Goal: Information Seeking & Learning: Learn about a topic

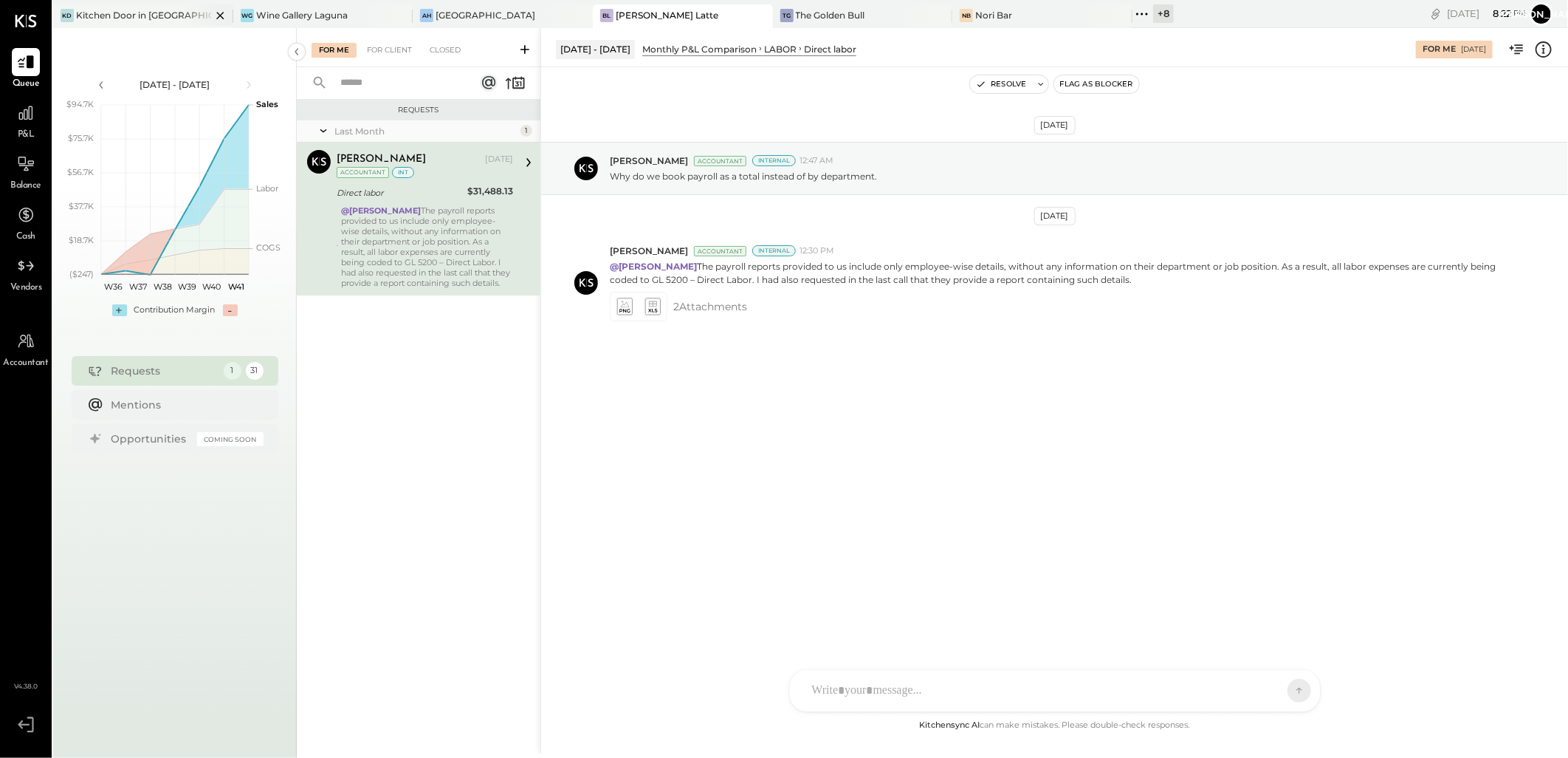
click at [138, 18] on div "Kitchen Door in [GEOGRAPHIC_DATA]" at bounding box center [144, 15] width 135 height 12
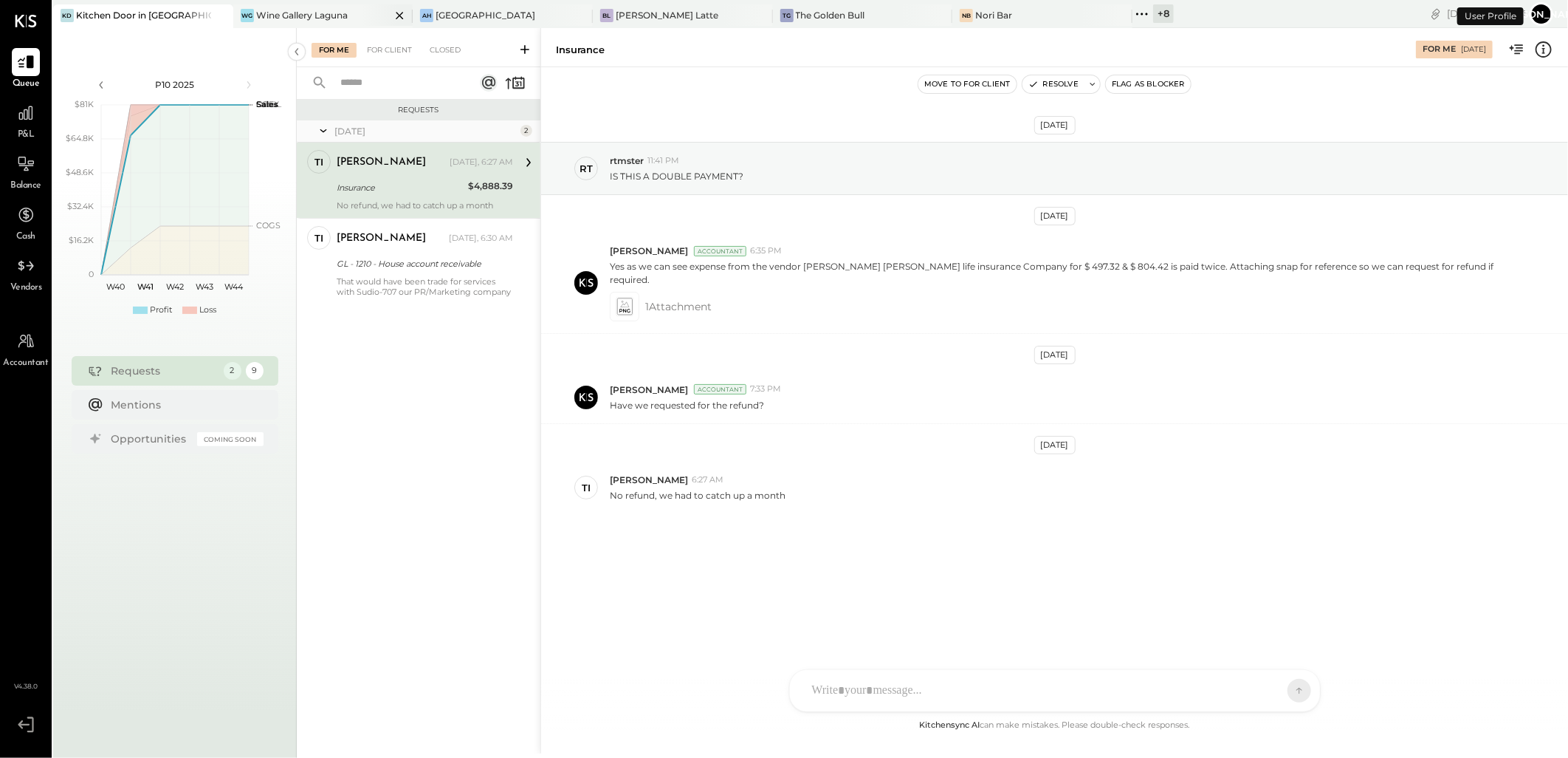
click at [390, 15] on icon at bounding box center [400, 16] width 19 height 18
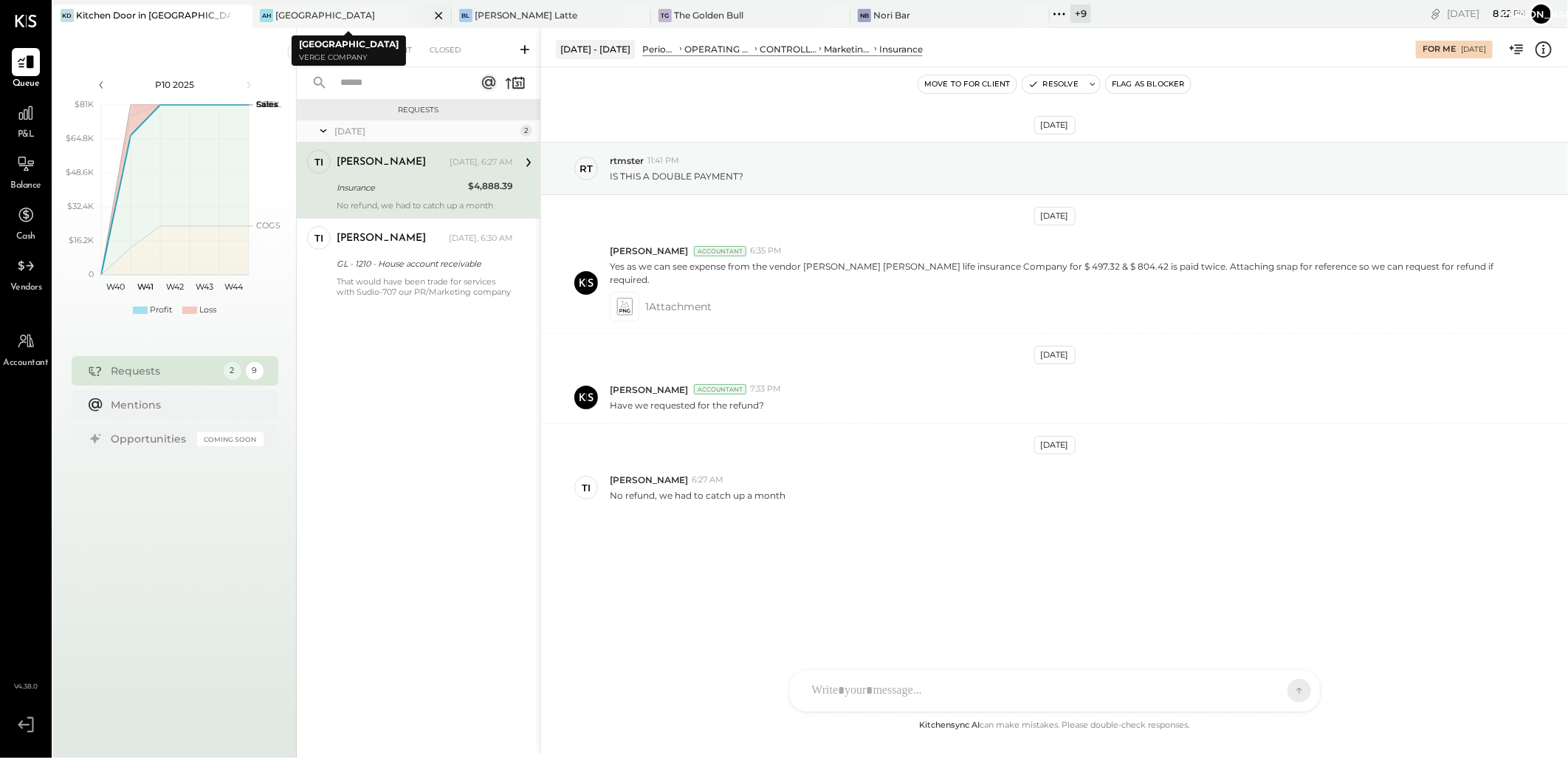
click at [429, 16] on icon at bounding box center [439, 16] width 19 height 18
click at [438, 15] on icon at bounding box center [438, 15] width 7 height 7
click at [13, 125] on div at bounding box center [26, 113] width 28 height 28
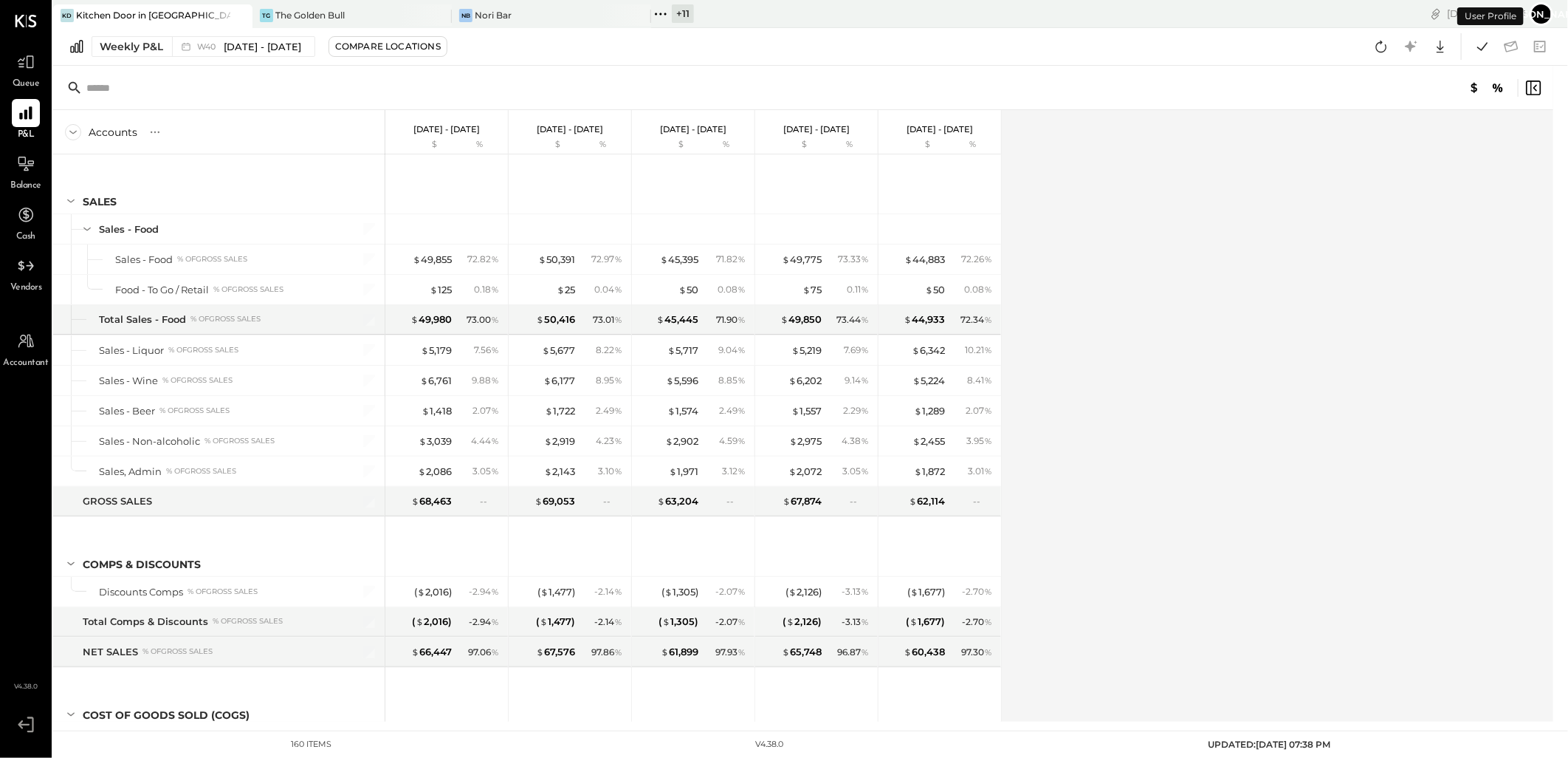
click at [1382, 47] on icon at bounding box center [1381, 46] width 19 height 19
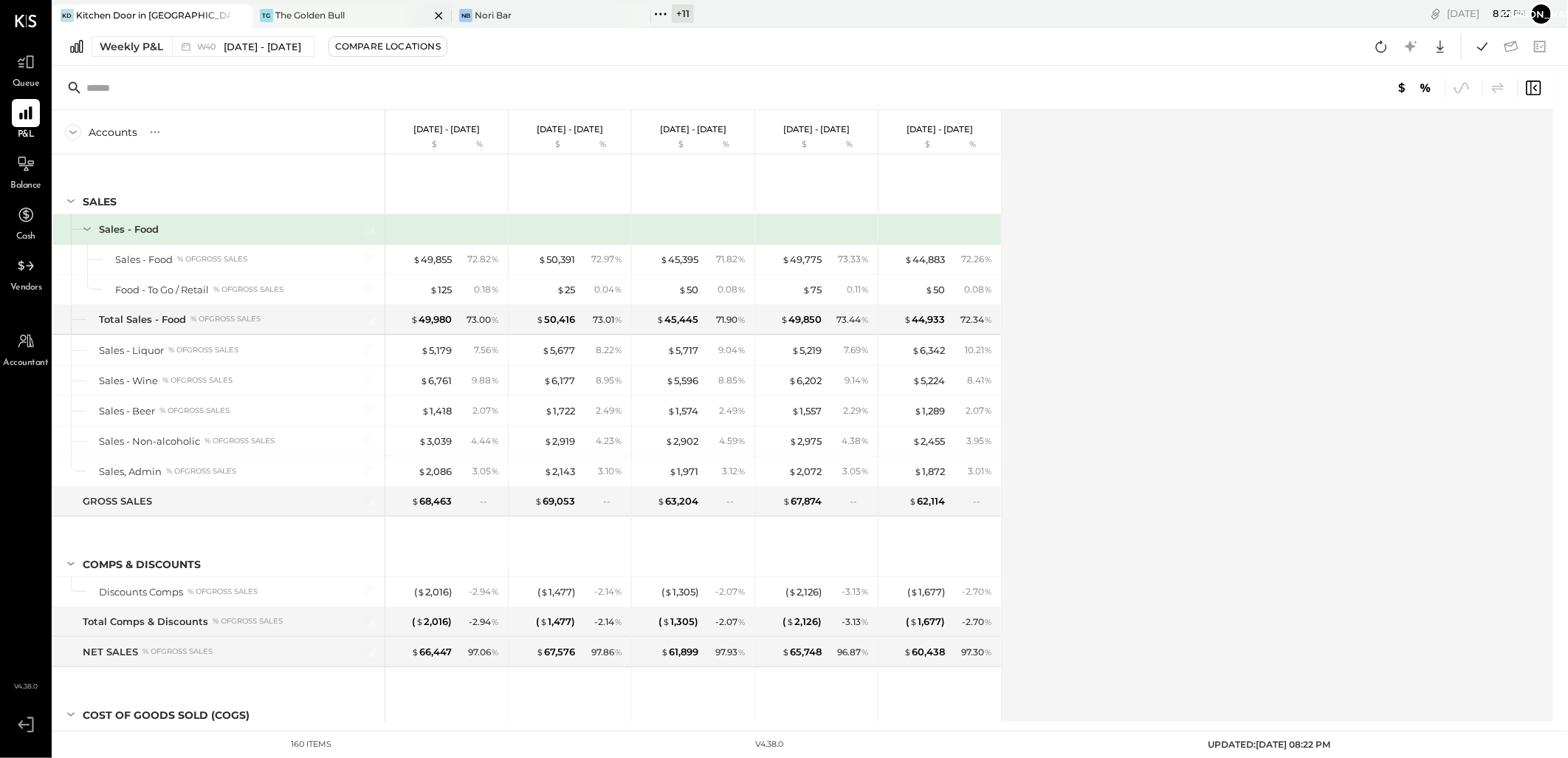
click at [303, 18] on div "The Golden Bull" at bounding box center [310, 15] width 69 height 12
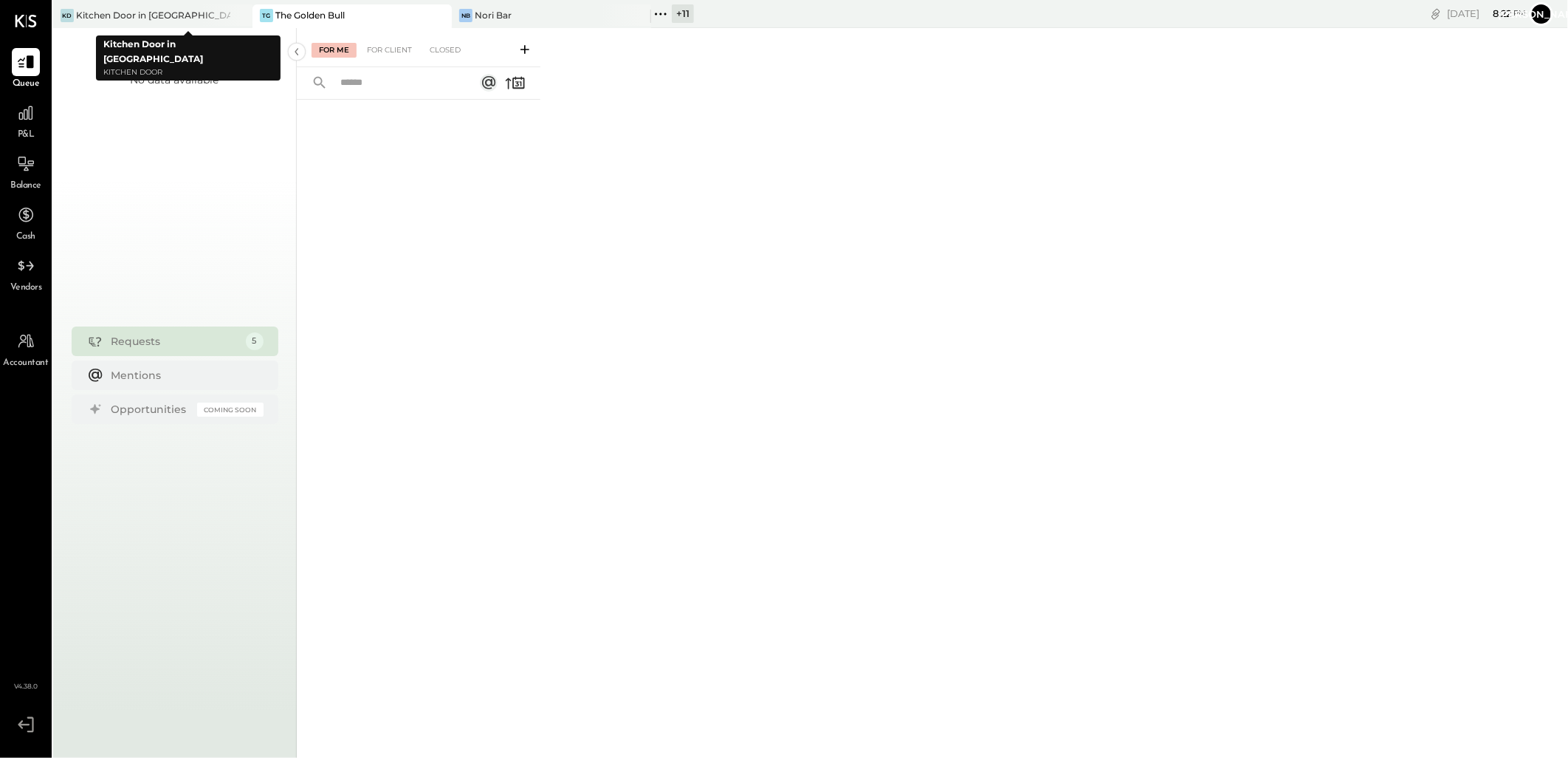
drag, startPoint x: 240, startPoint y: 16, endPoint x: 219, endPoint y: 23, distance: 22.1
click at [240, 16] on icon at bounding box center [240, 16] width 19 height 18
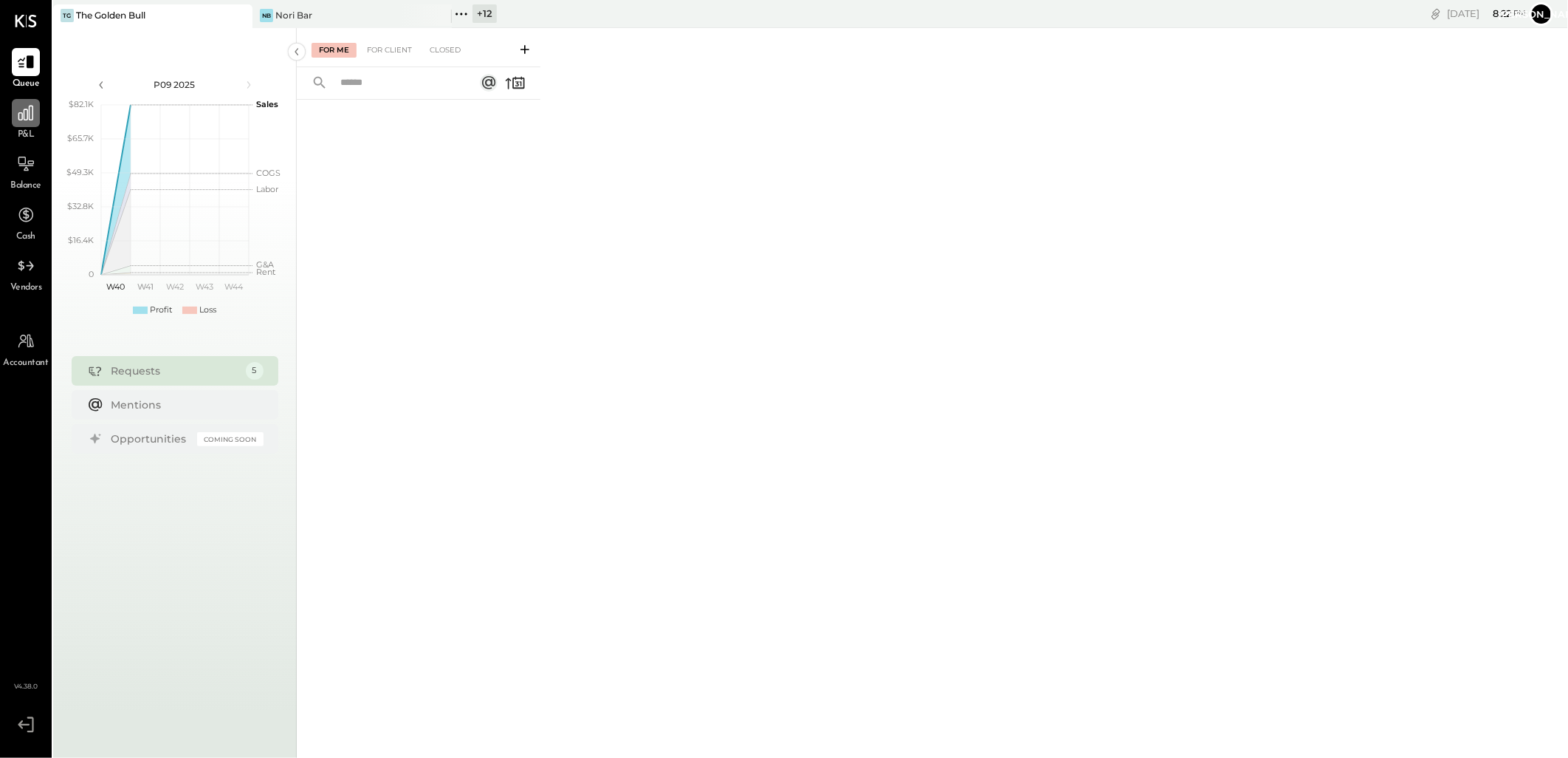
click at [24, 123] on div at bounding box center [26, 113] width 28 height 28
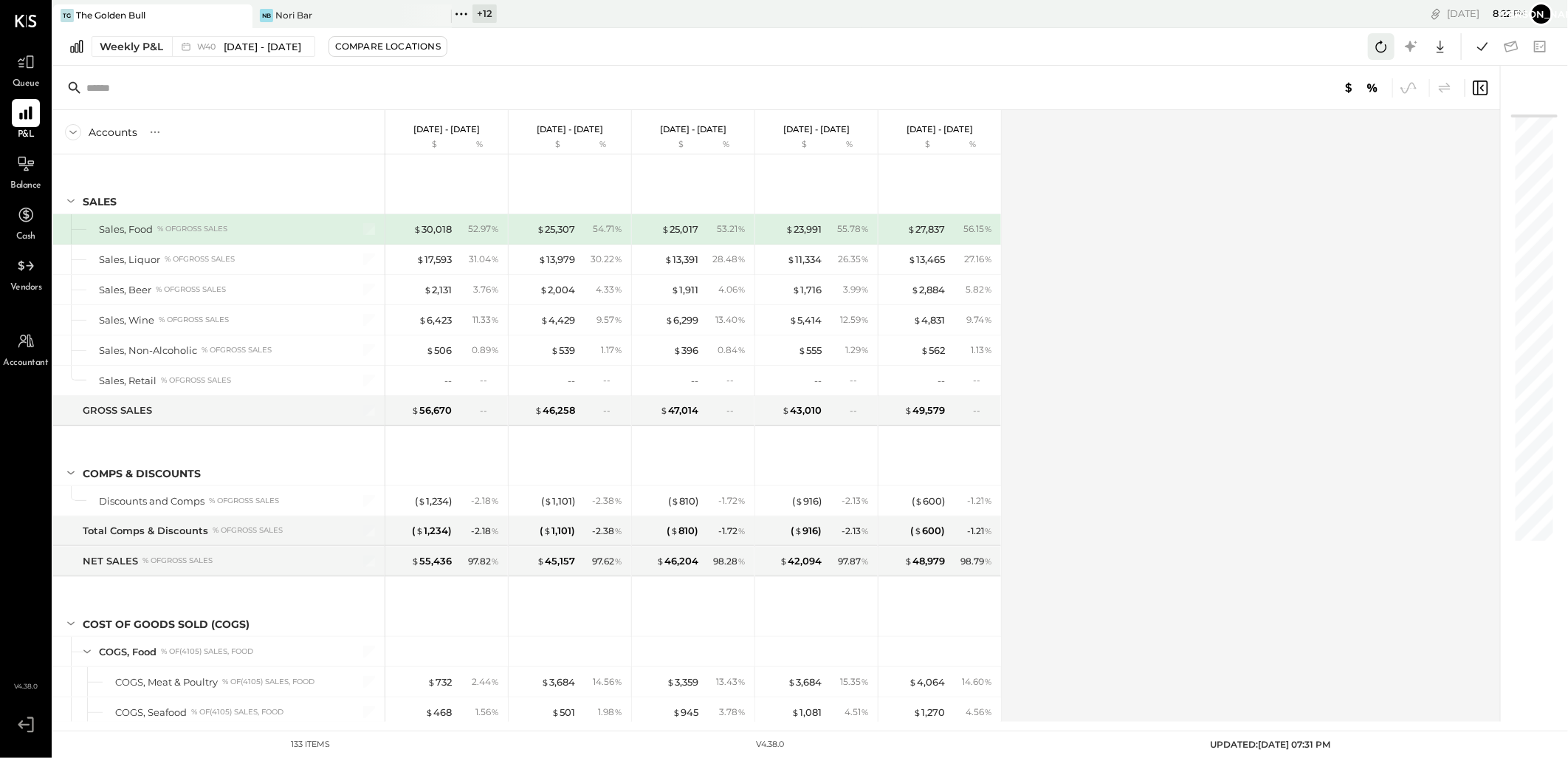
click at [1381, 49] on icon at bounding box center [1381, 46] width 19 height 19
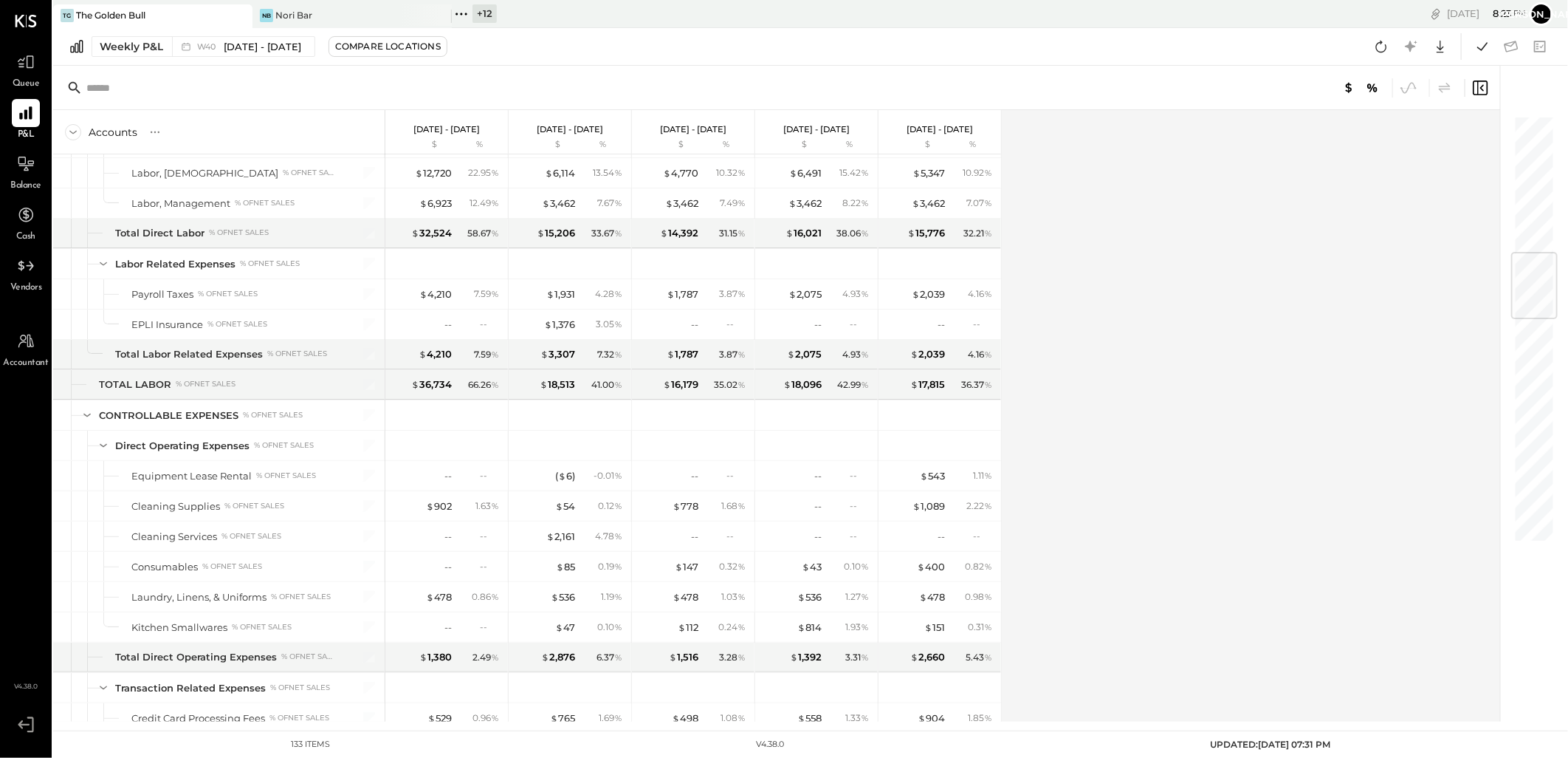
scroll to position [1149, 0]
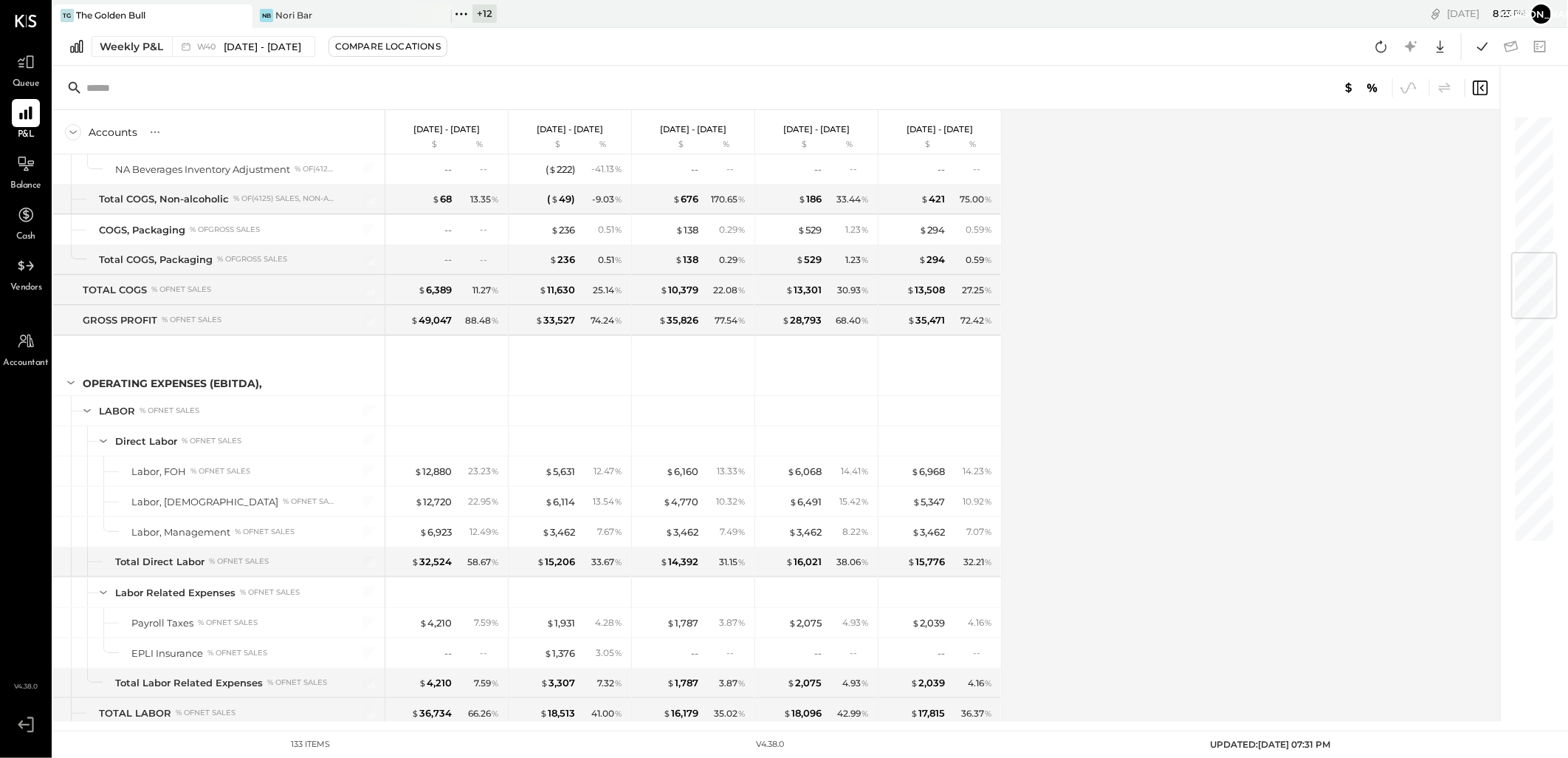
click at [476, 8] on div "+ 12" at bounding box center [484, 14] width 24 height 19
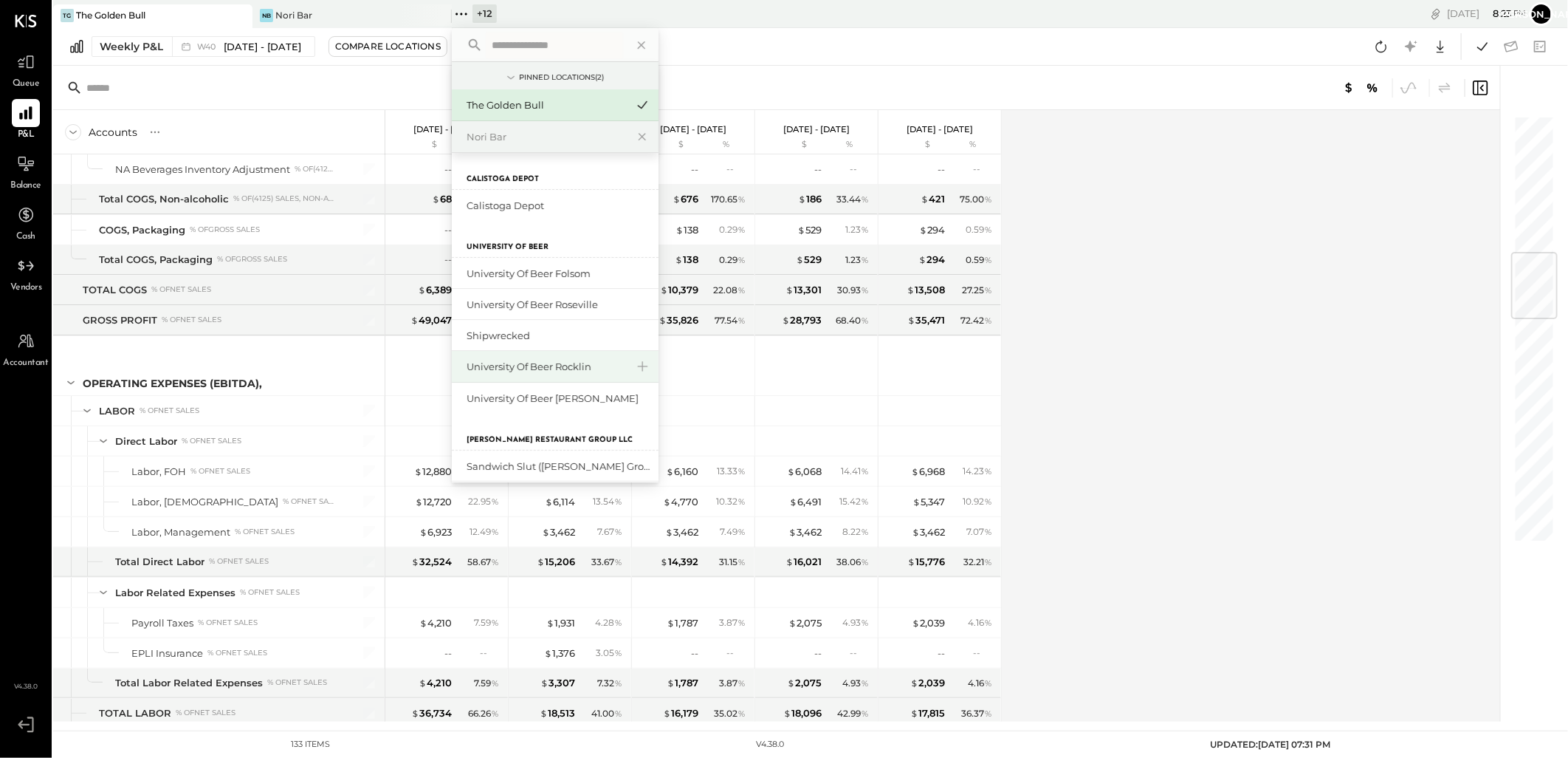
scroll to position [246, 0]
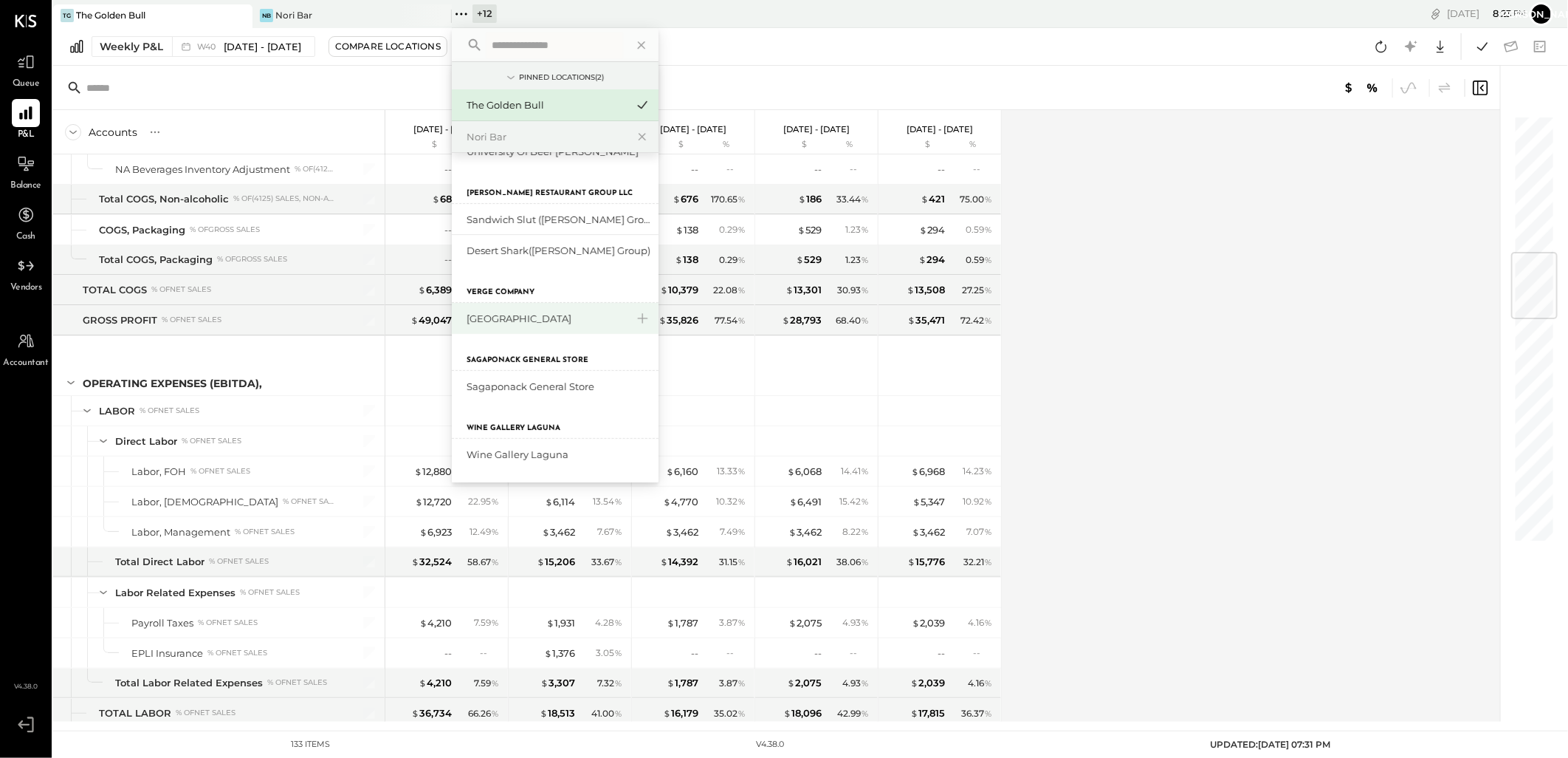
click at [525, 320] on div "[GEOGRAPHIC_DATA]" at bounding box center [546, 318] width 159 height 14
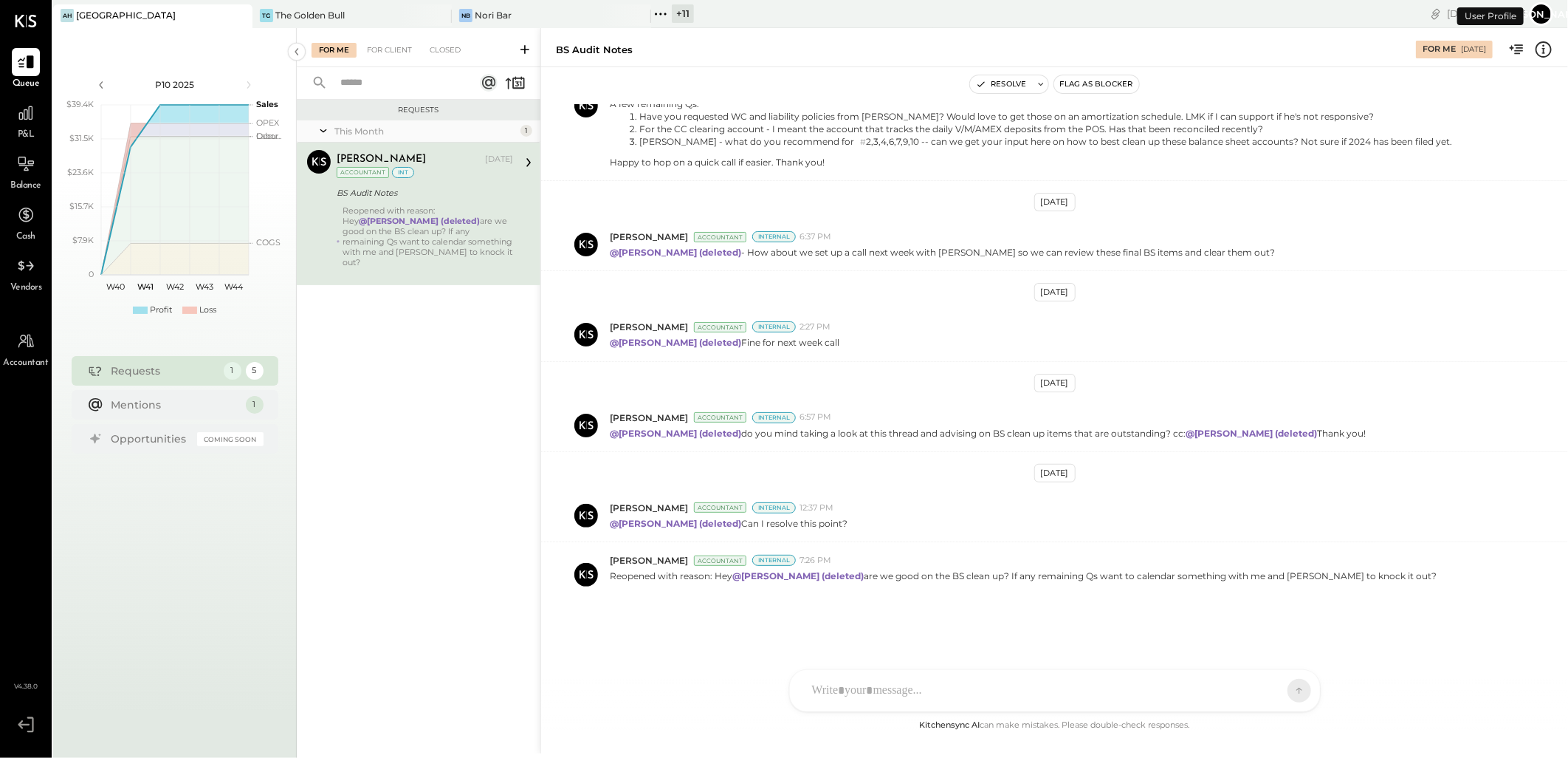
scroll to position [855, 0]
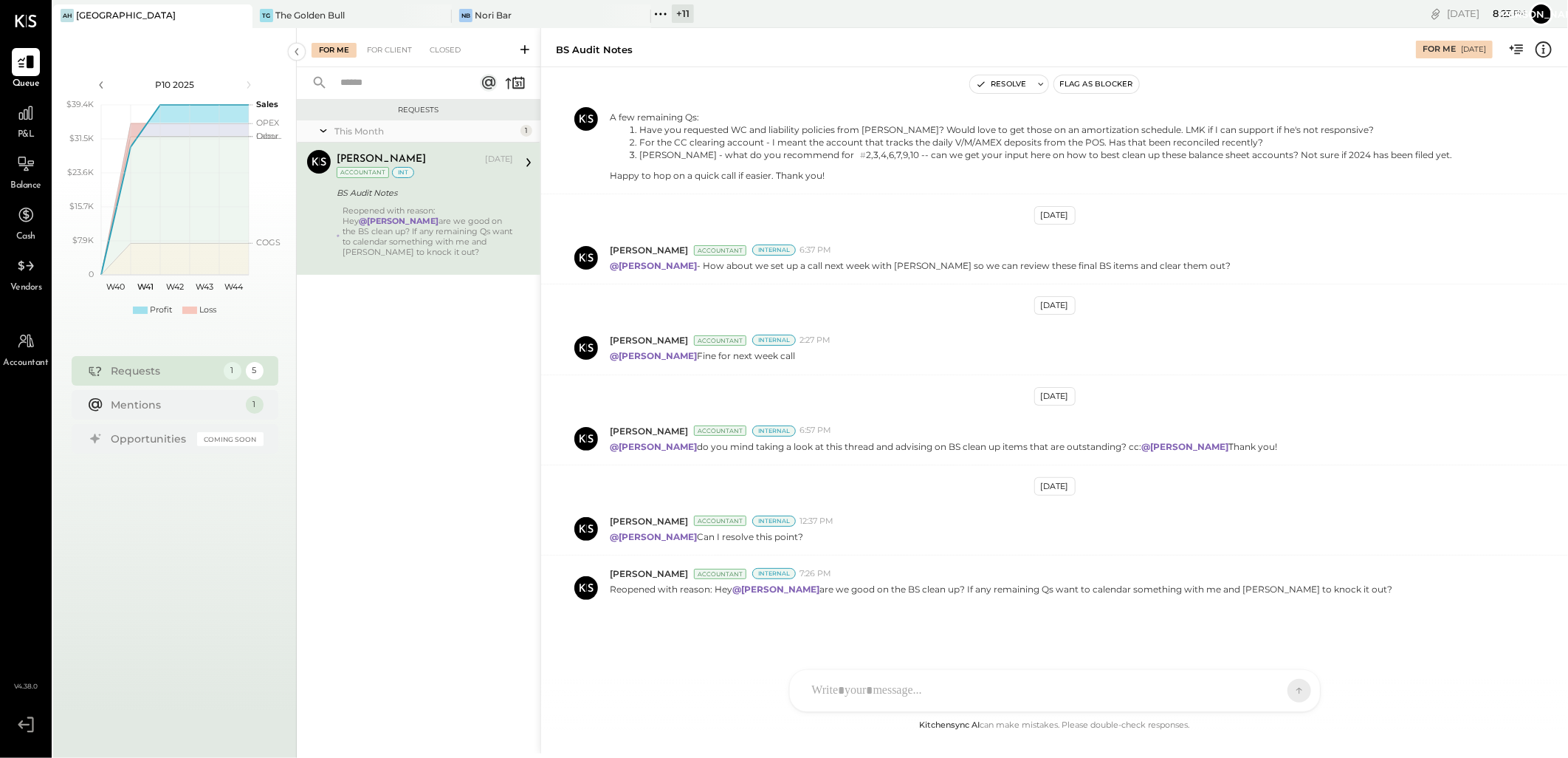
click at [679, 9] on div "+ 11" at bounding box center [683, 14] width 22 height 19
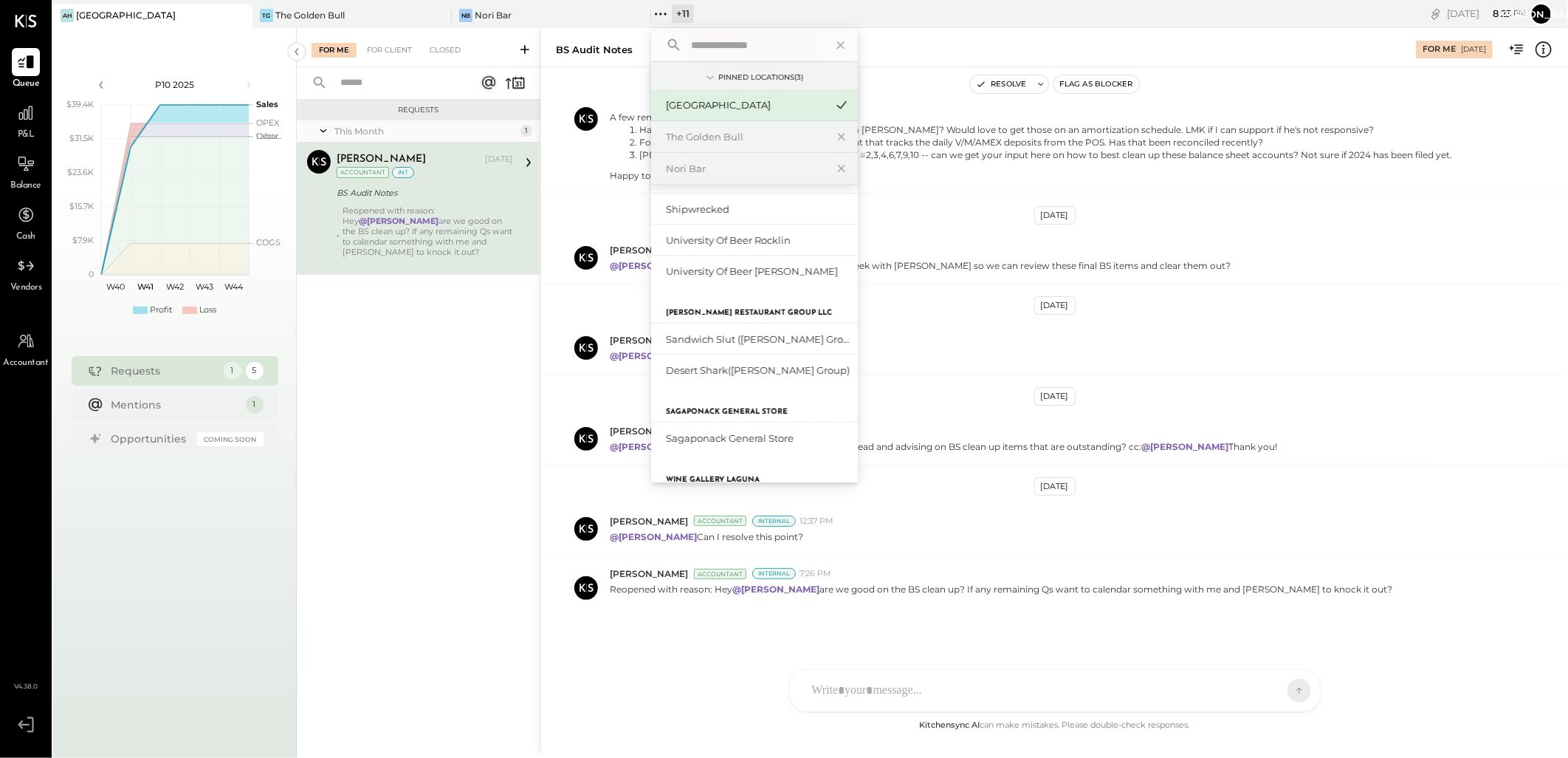
scroll to position [164, 0]
click at [719, 130] on div "The Golden Bull" at bounding box center [745, 137] width 159 height 14
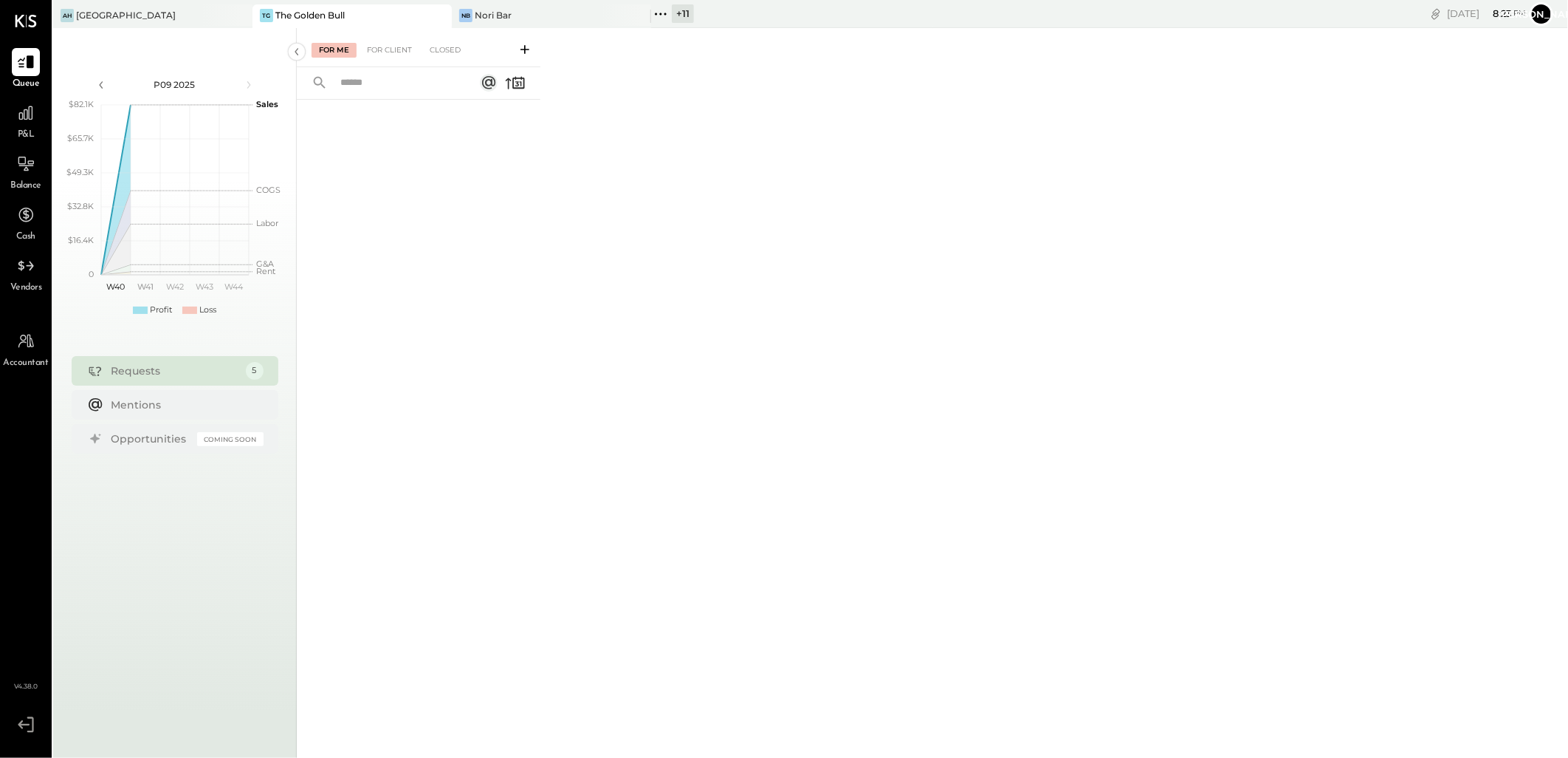
click at [0, 118] on html "Queue P&L Balance Cash Vendors Accountant v 4.38.0 AH [GEOGRAPHIC_DATA][PERSON_…" at bounding box center [784, 379] width 1568 height 758
click at [23, 114] on icon at bounding box center [26, 113] width 15 height 15
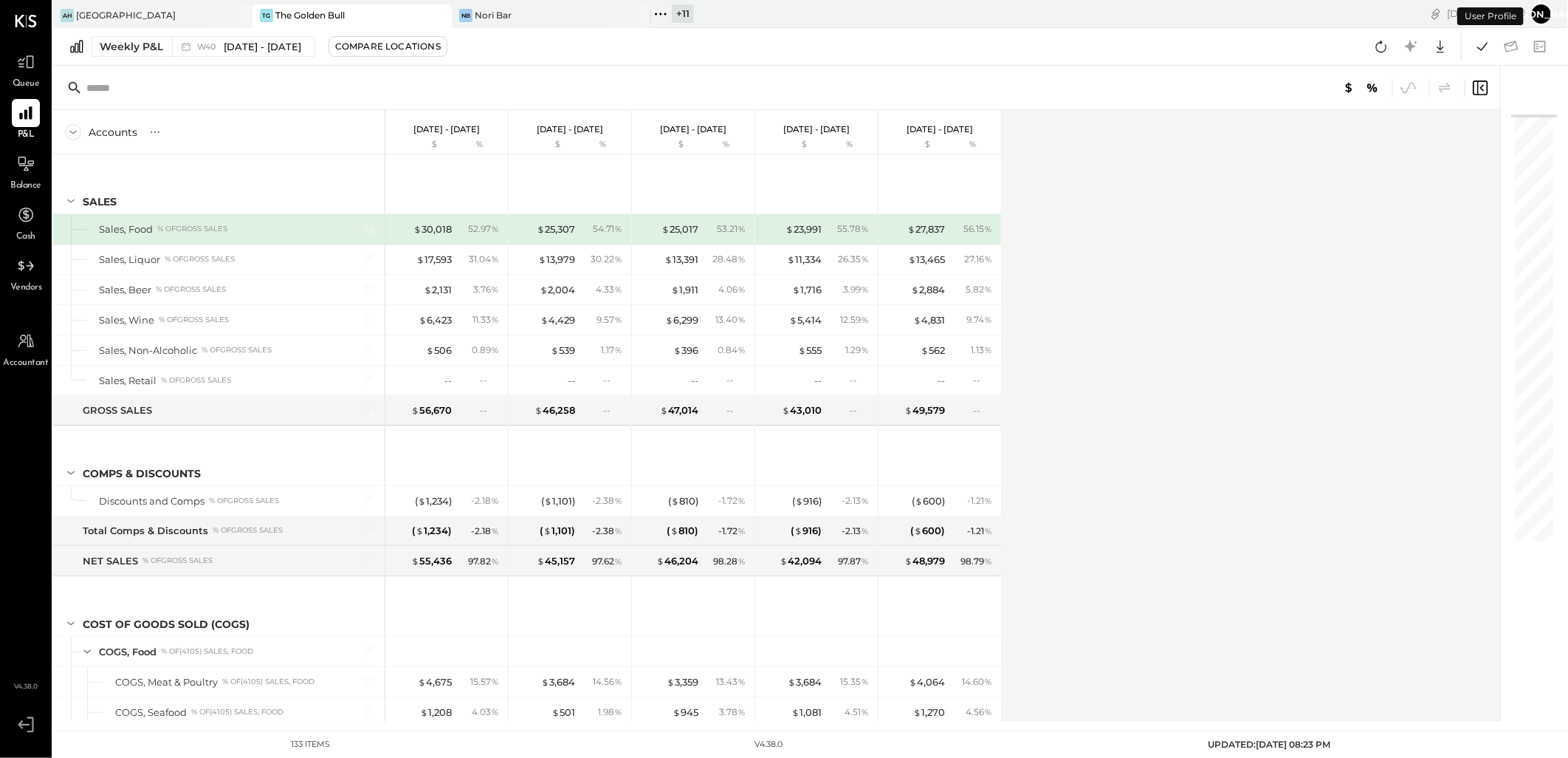
click at [1377, 44] on icon at bounding box center [1381, 46] width 11 height 12
click at [688, 11] on div "+ 11" at bounding box center [683, 14] width 22 height 19
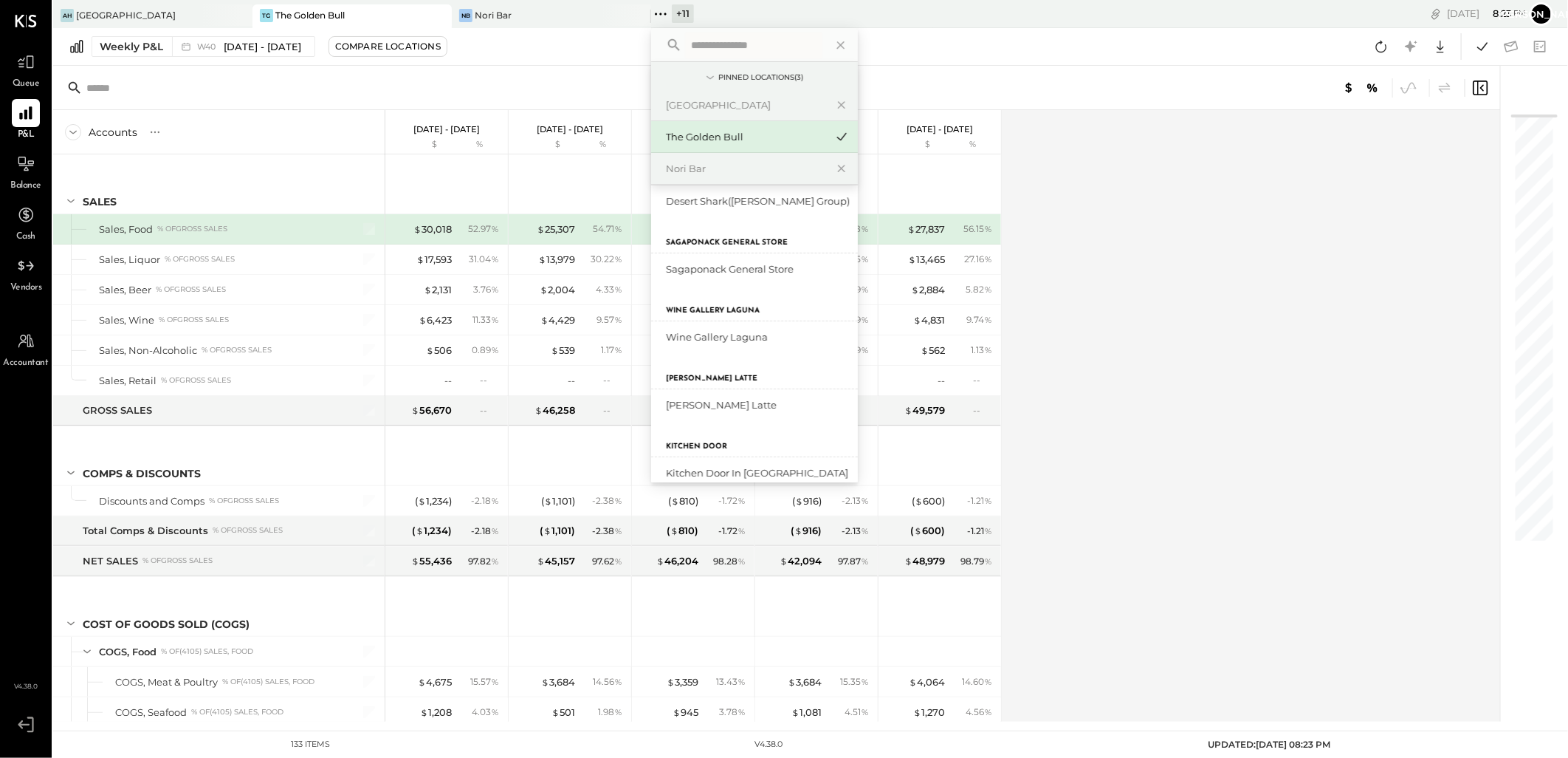
scroll to position [328, 0]
click at [709, 468] on div "Kitchen Door in [GEOGRAPHIC_DATA]" at bounding box center [745, 472] width 159 height 14
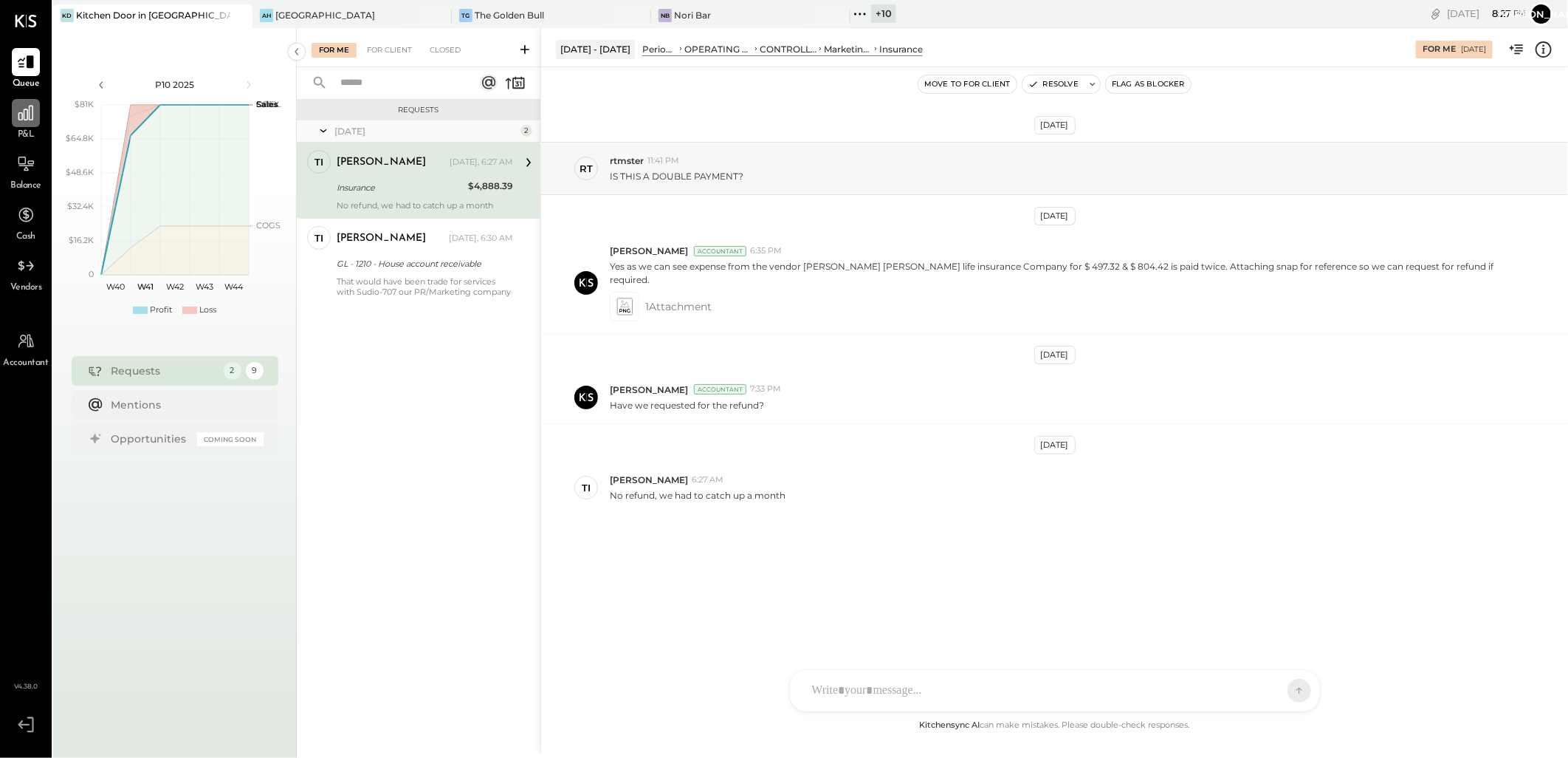
click at [23, 123] on div at bounding box center [26, 113] width 28 height 28
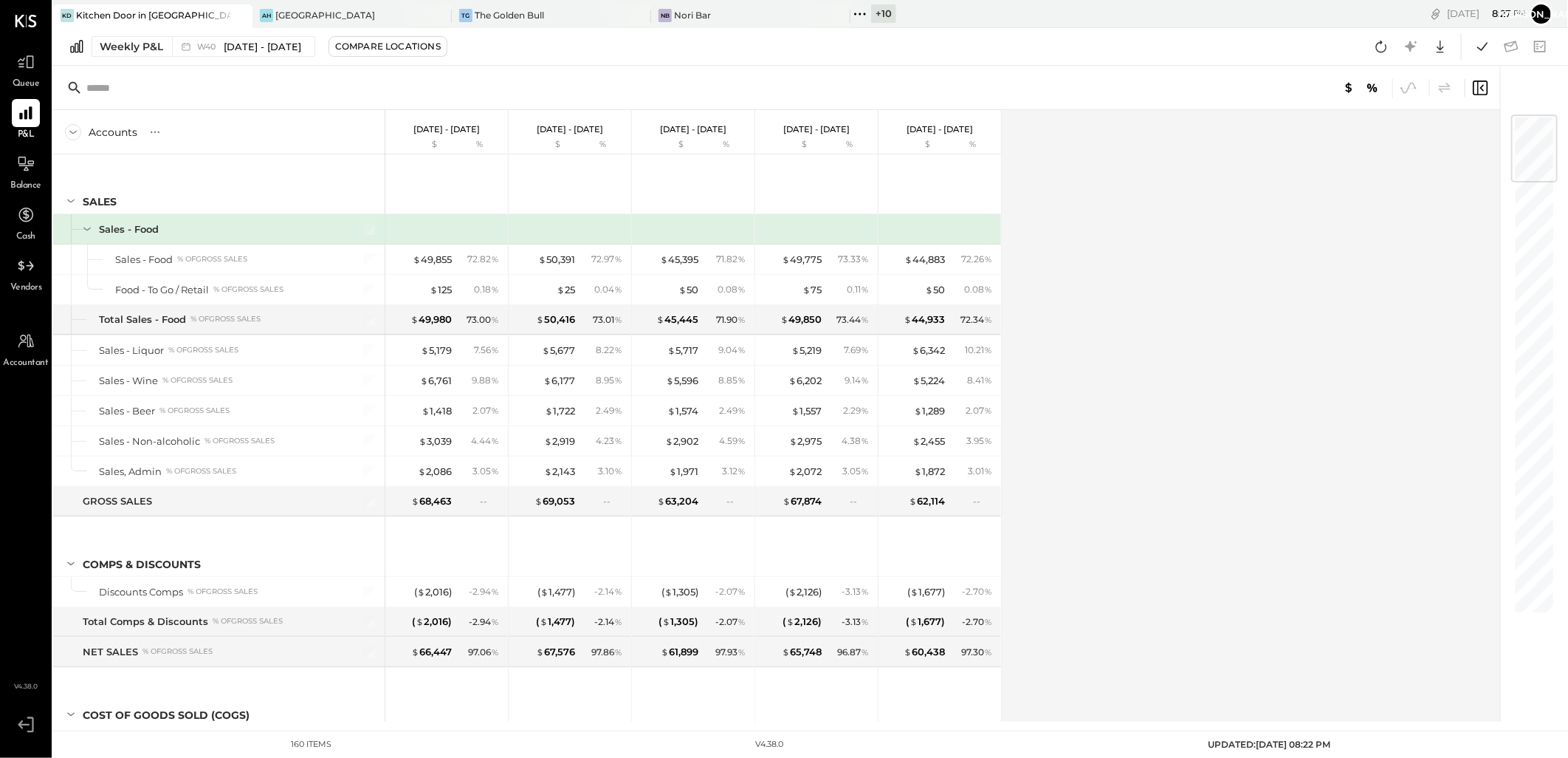
click at [882, 12] on div "+ 10" at bounding box center [884, 14] width 25 height 19
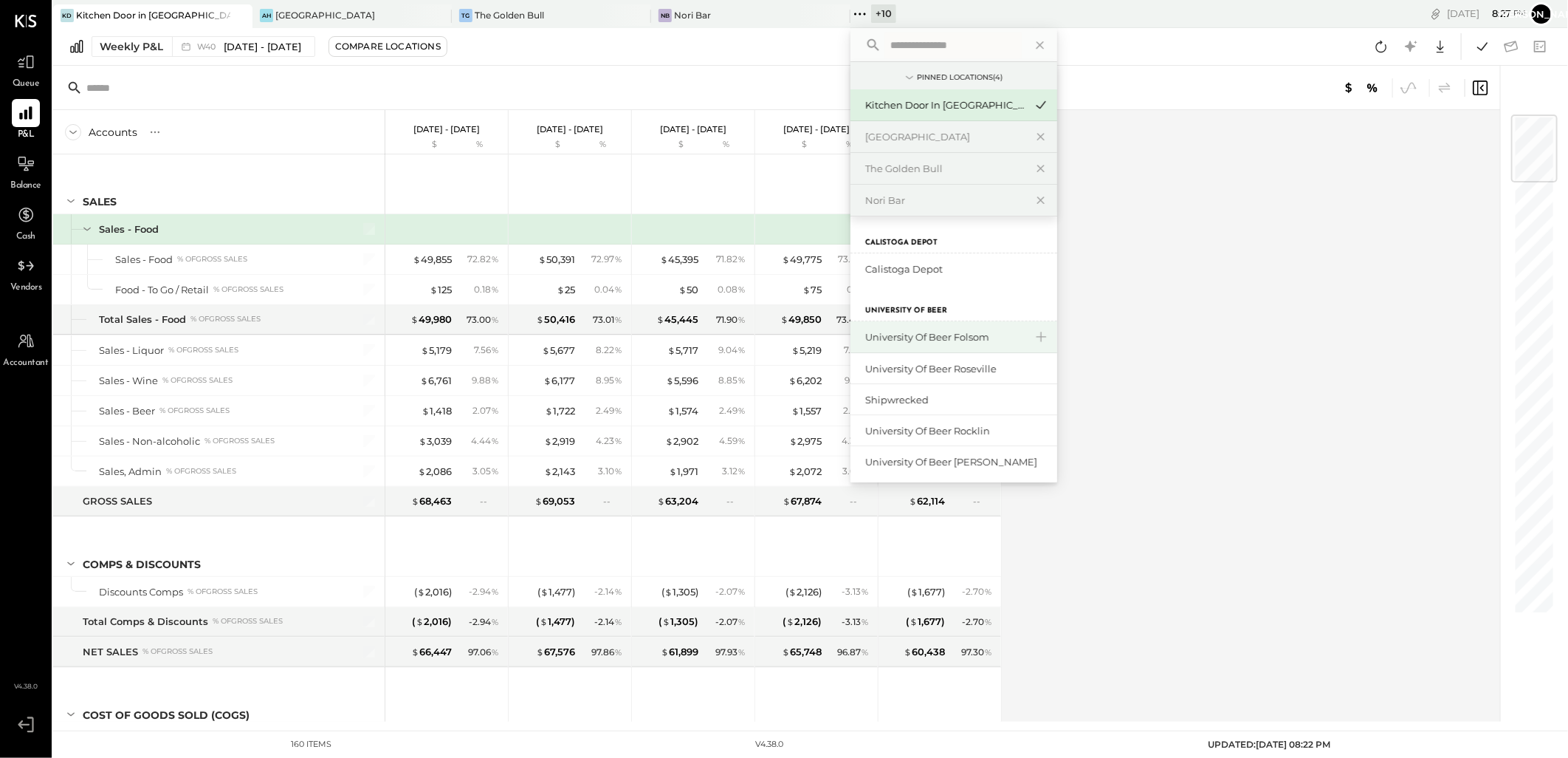
scroll to position [246, 0]
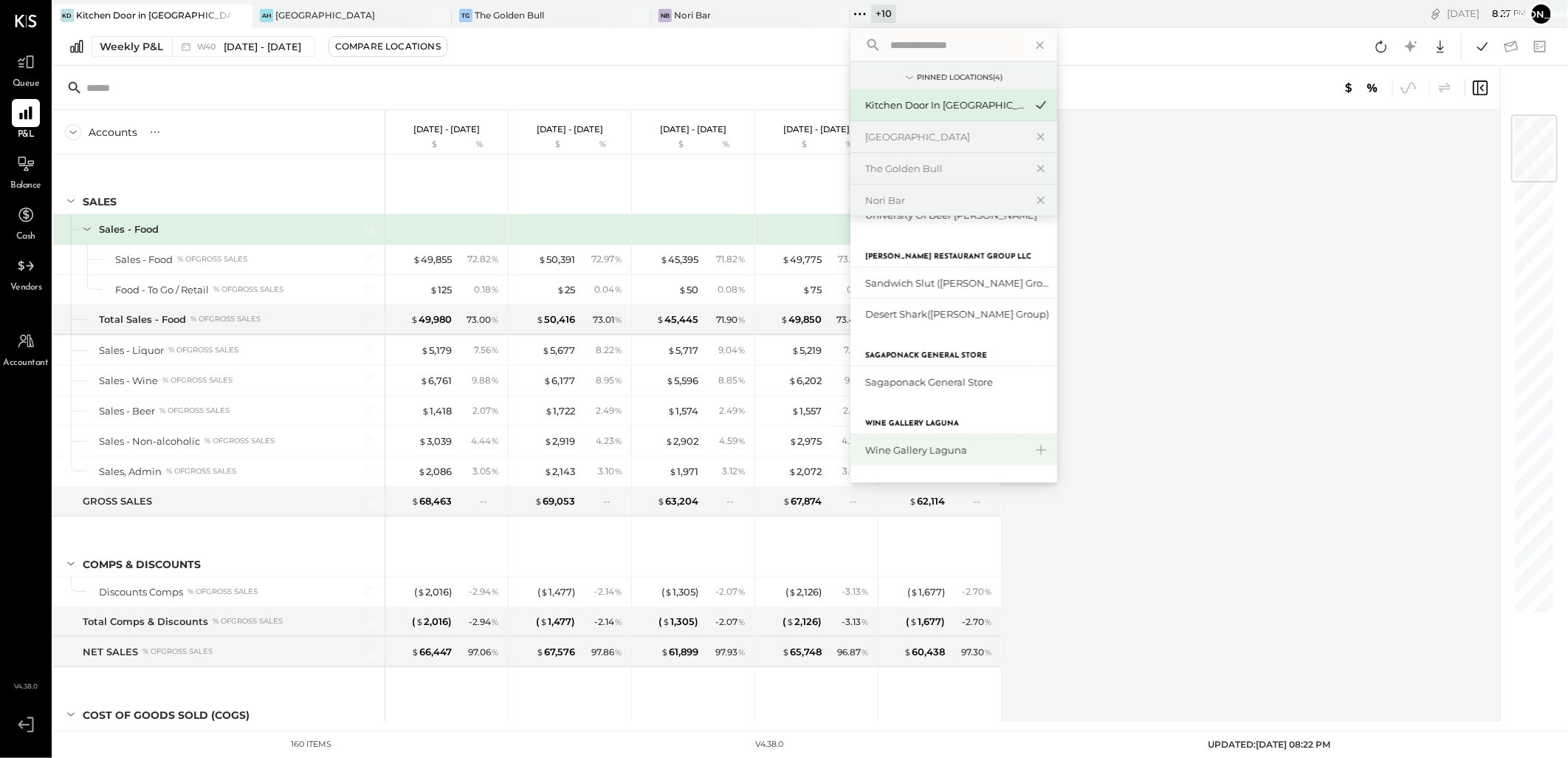
click at [912, 451] on div "Wine Gallery Laguna" at bounding box center [944, 450] width 159 height 14
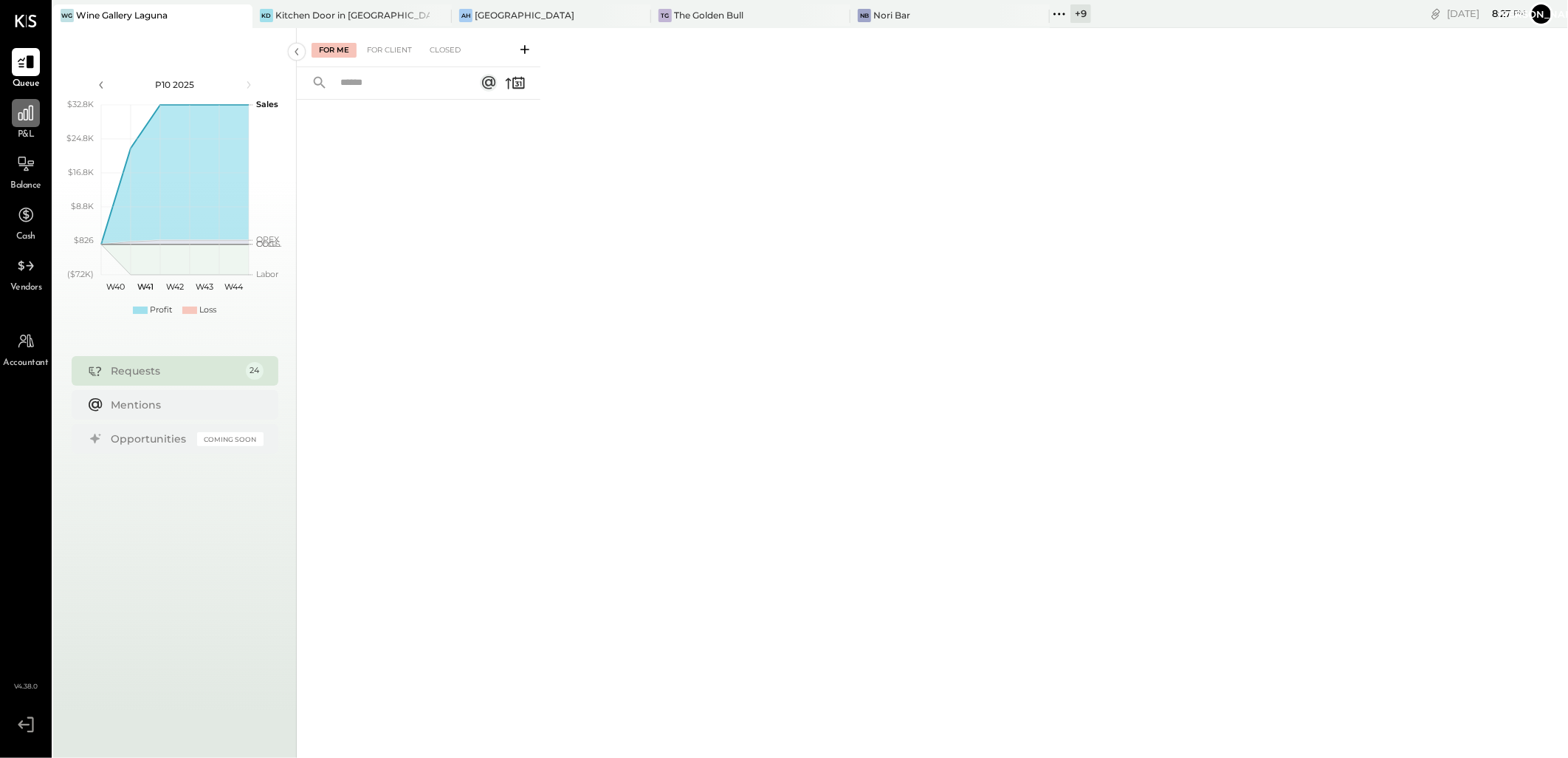
click at [19, 114] on icon at bounding box center [26, 113] width 19 height 19
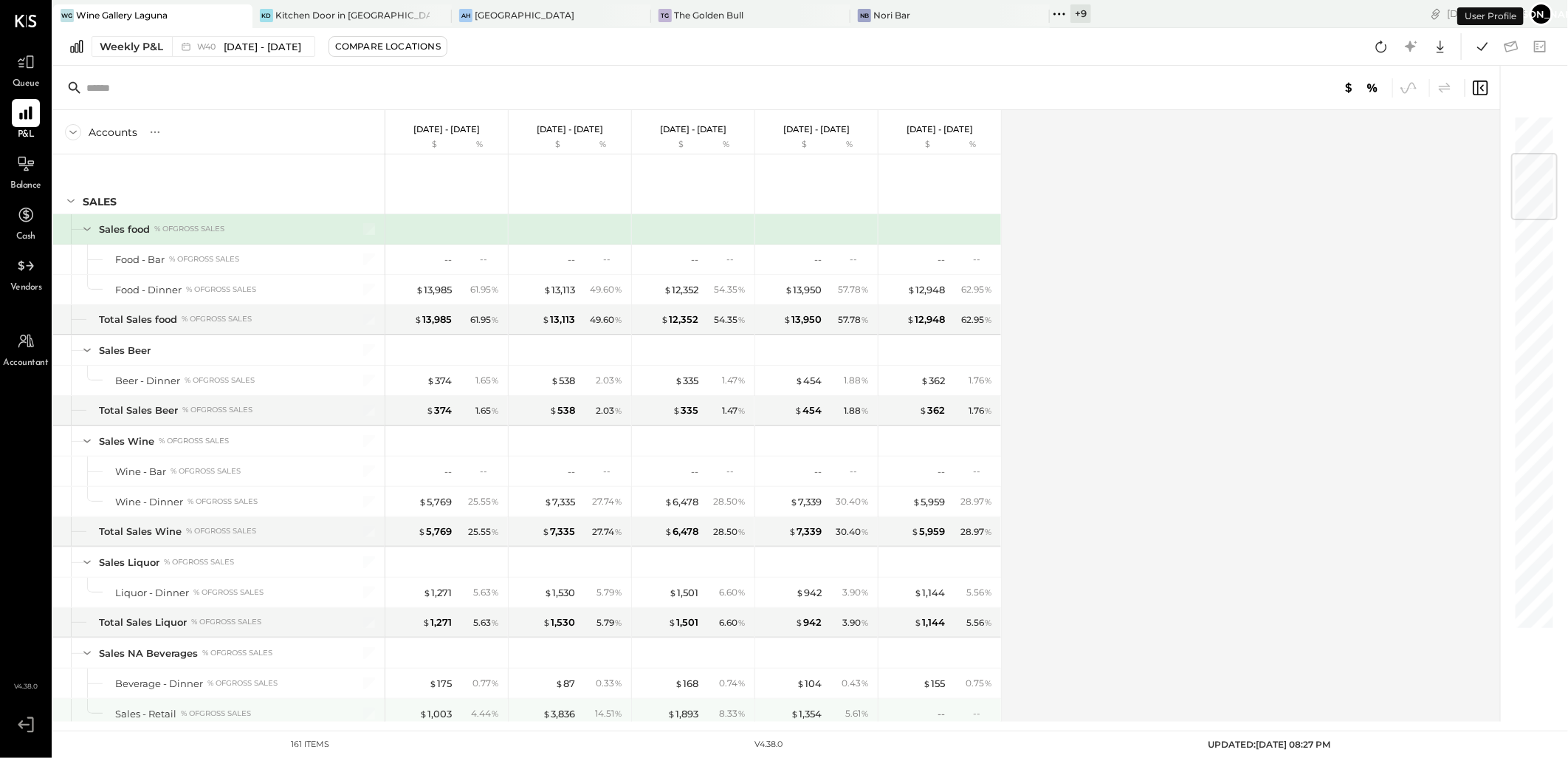
scroll to position [328, 0]
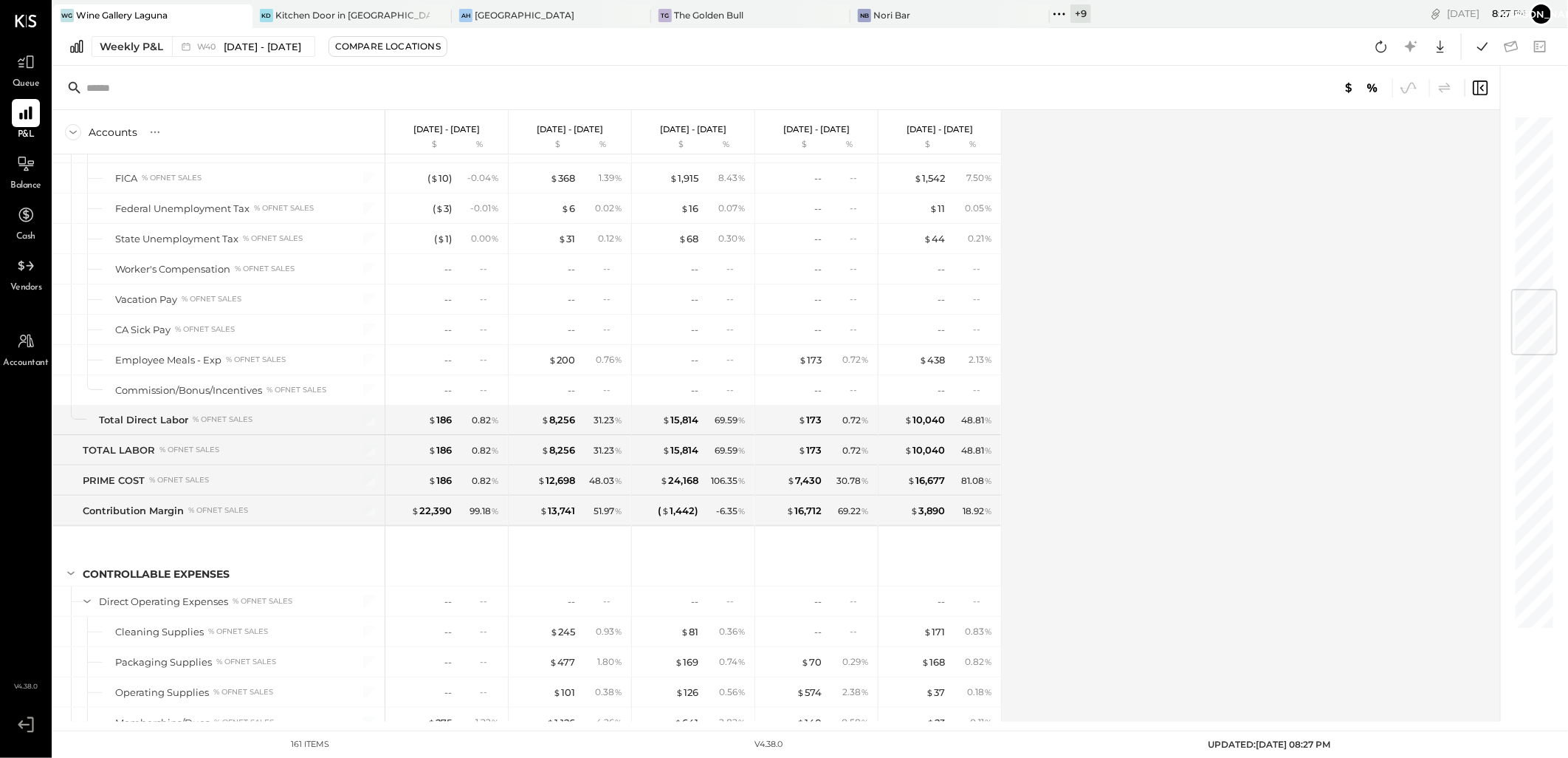
scroll to position [1477, 0]
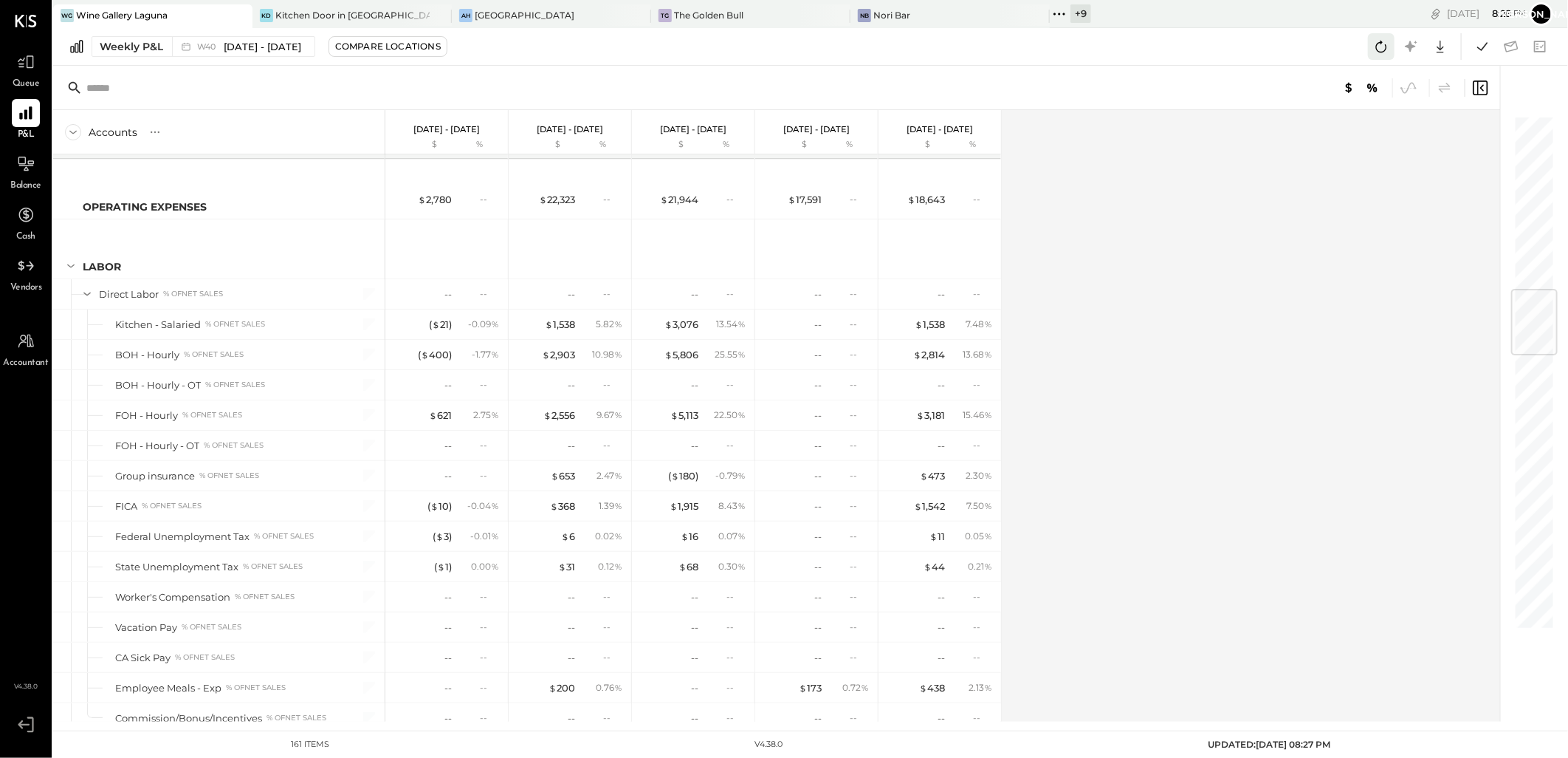
click at [1377, 47] on icon at bounding box center [1381, 46] width 19 height 19
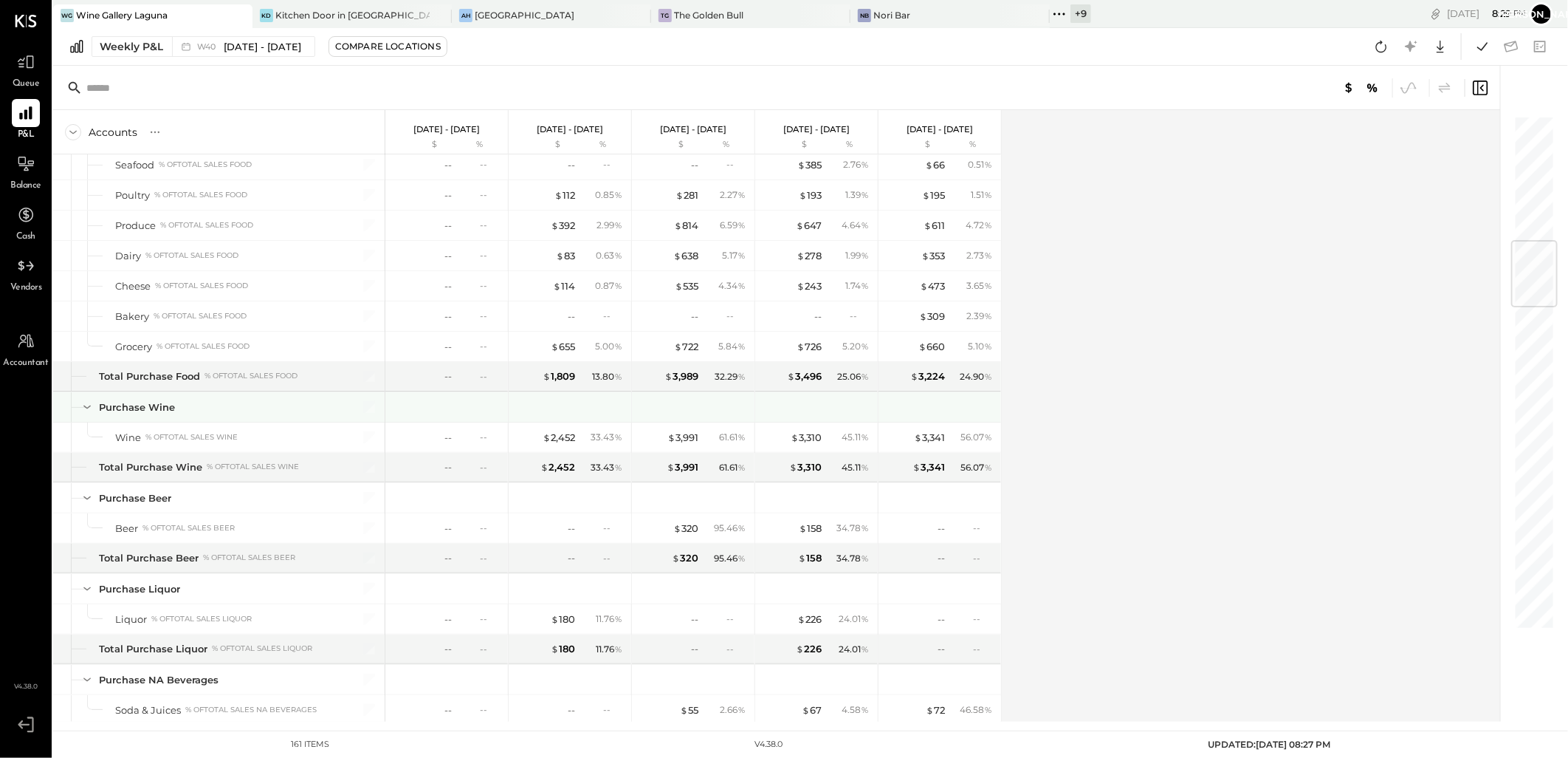
scroll to position [984, 0]
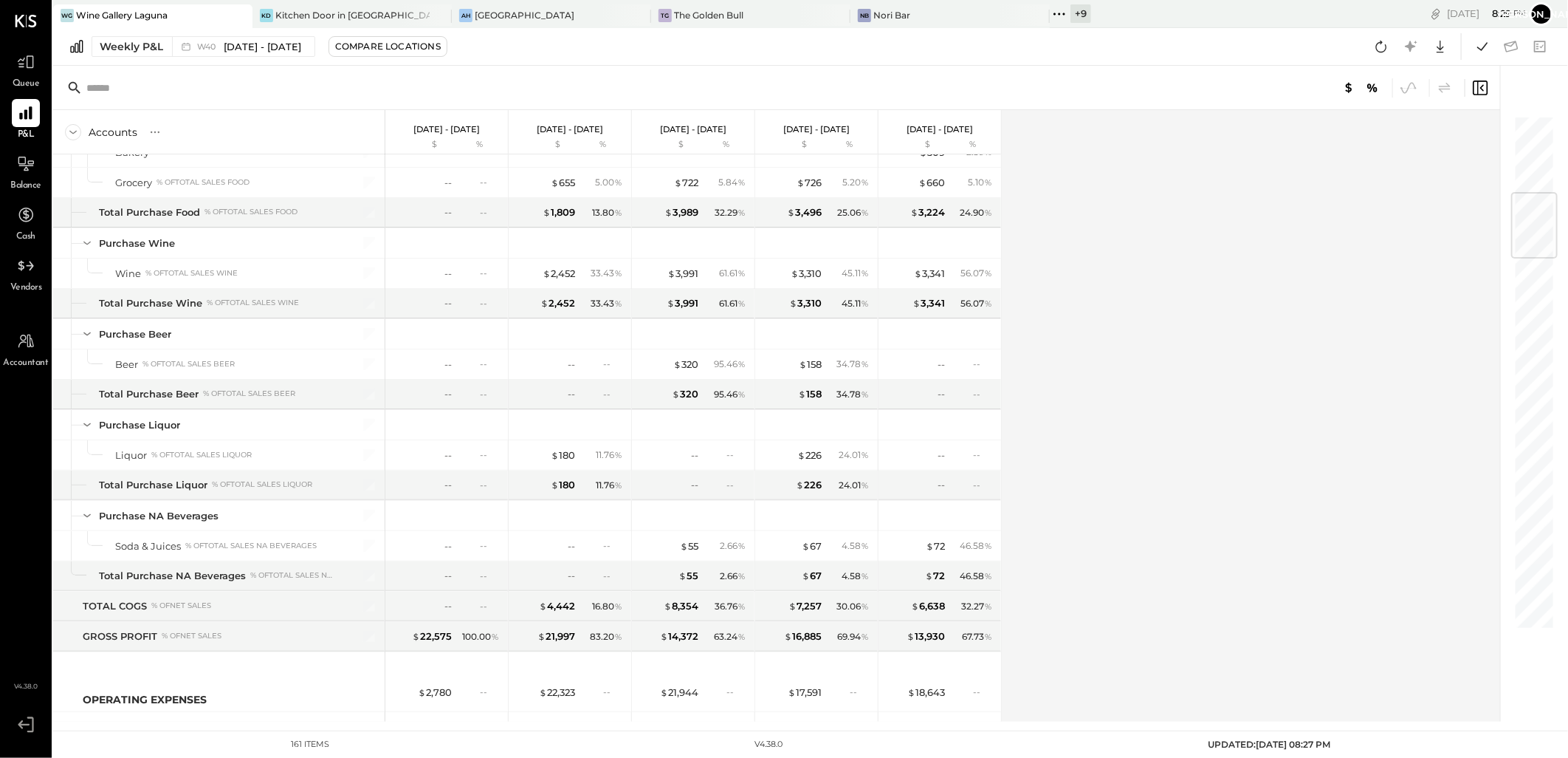
click at [1148, 142] on div "Accounts S % GL [DATE] - [DATE] $ % [DATE] - [DATE] $ % [DATE] - [DATE] $ % [DA…" at bounding box center [777, 416] width 1449 height 612
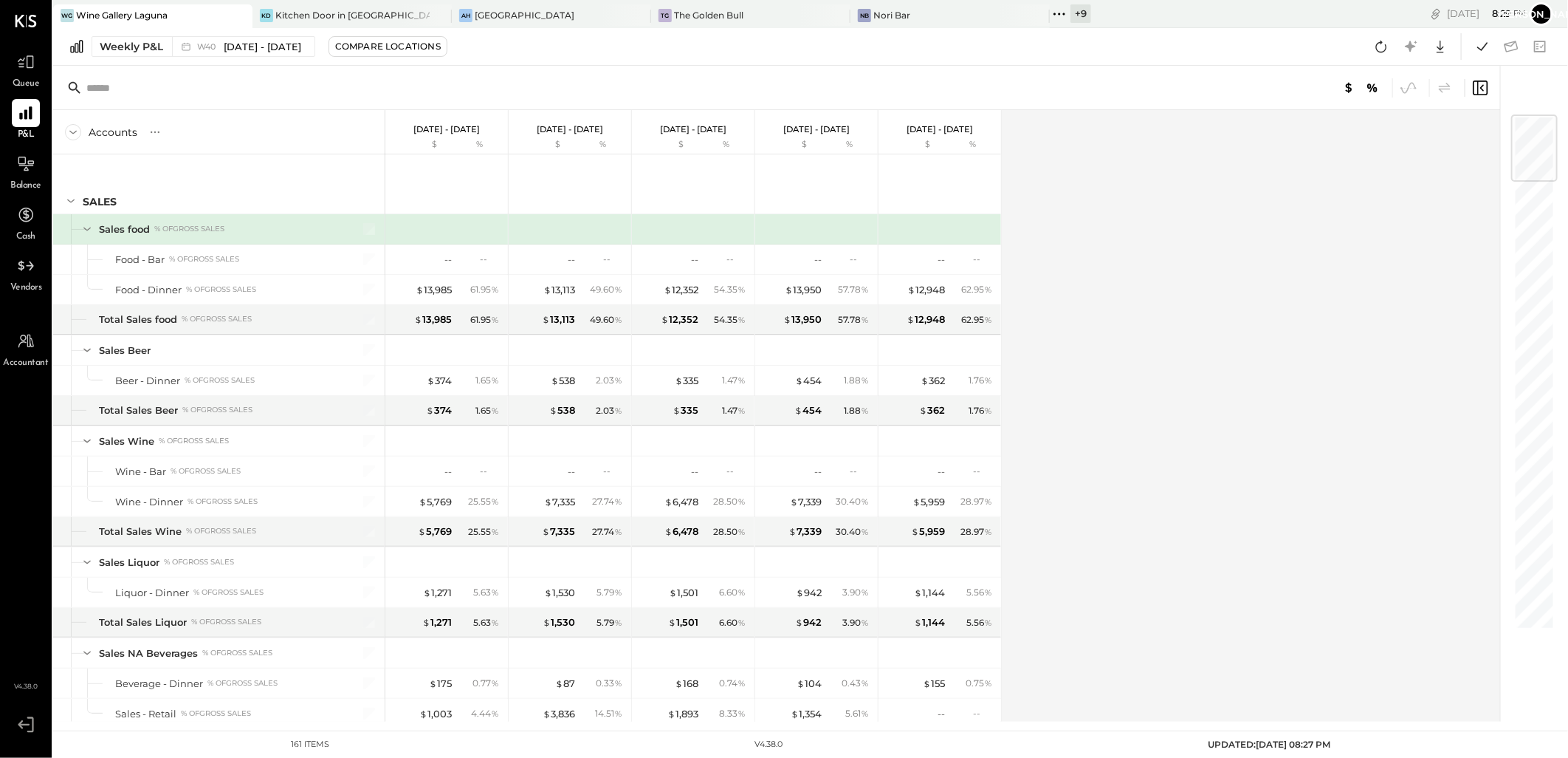
scroll to position [1397, 0]
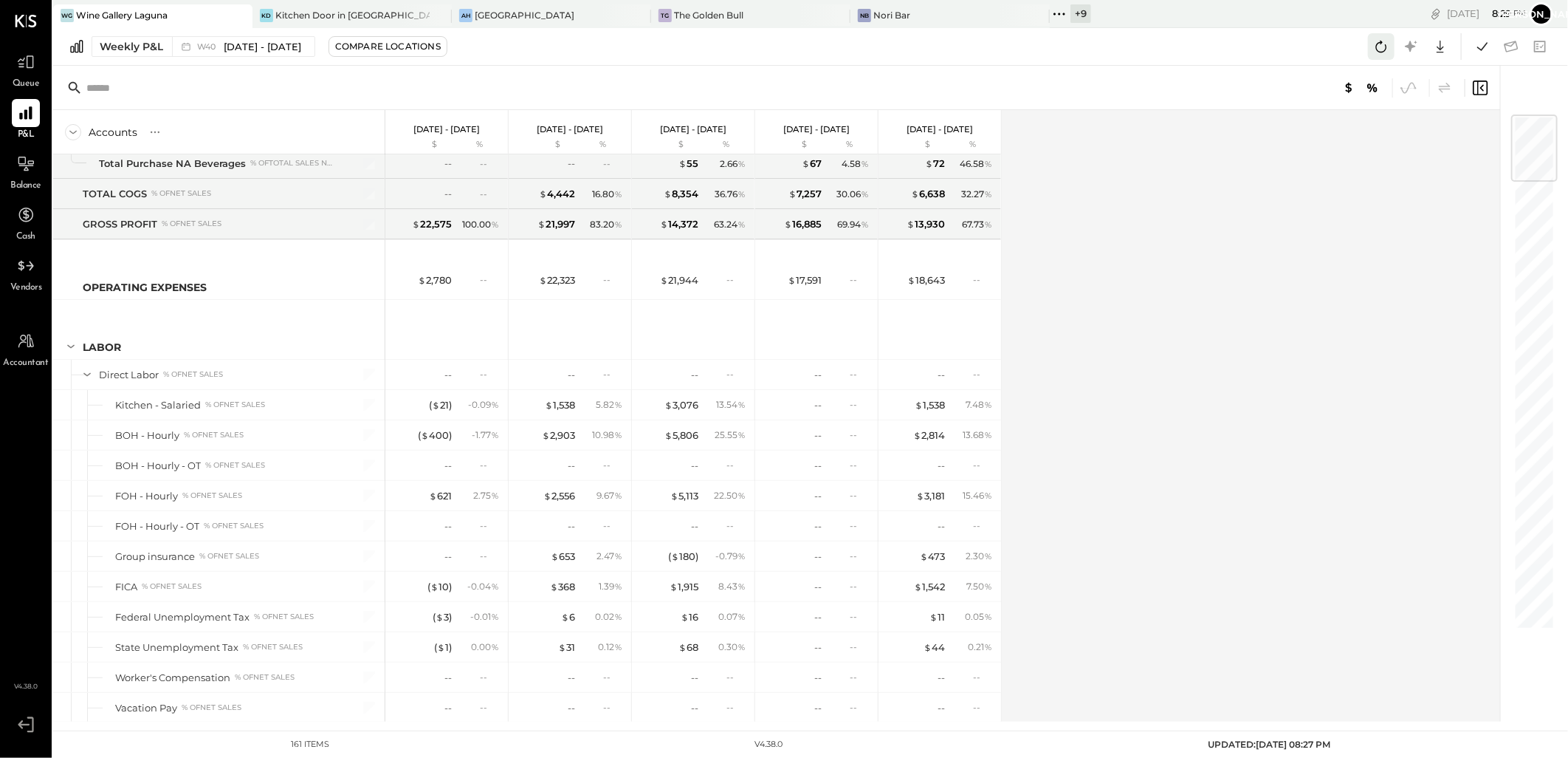
click at [1385, 44] on icon at bounding box center [1381, 46] width 19 height 19
click at [1070, 10] on div "+ 9" at bounding box center [1080, 14] width 21 height 19
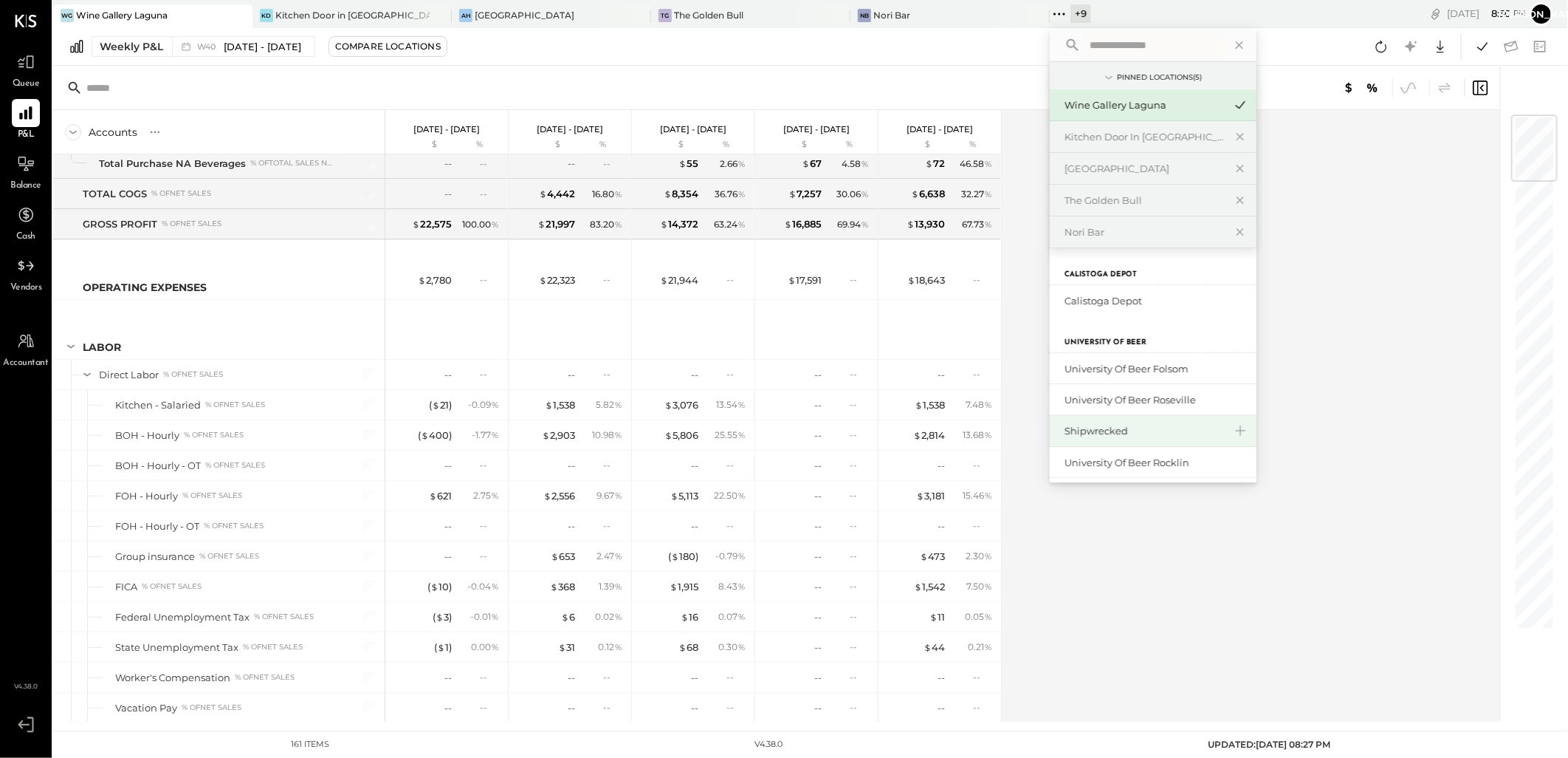
scroll to position [246, 0]
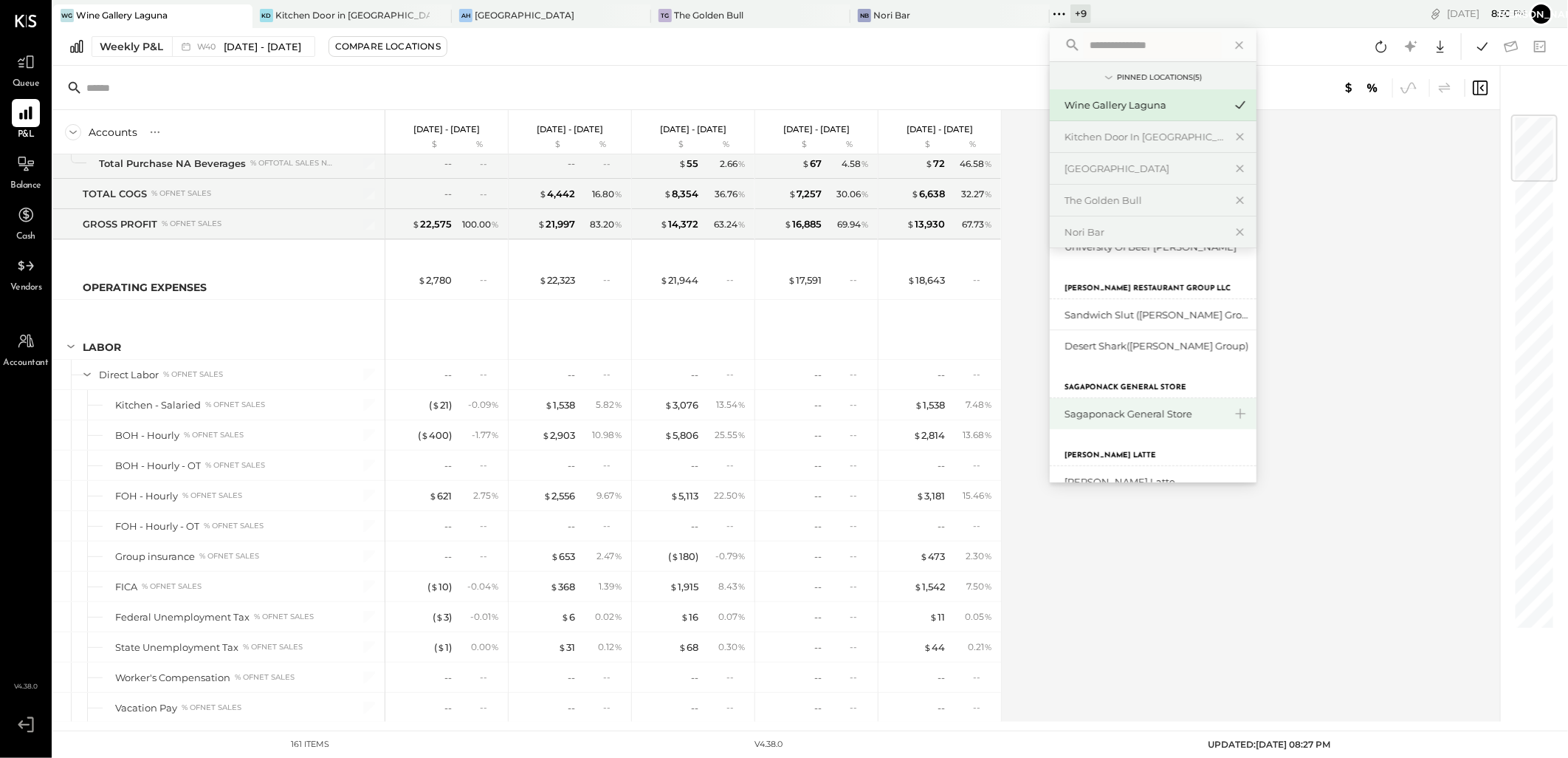
click at [1118, 412] on div "Sagaponack General Store" at bounding box center [1143, 414] width 159 height 14
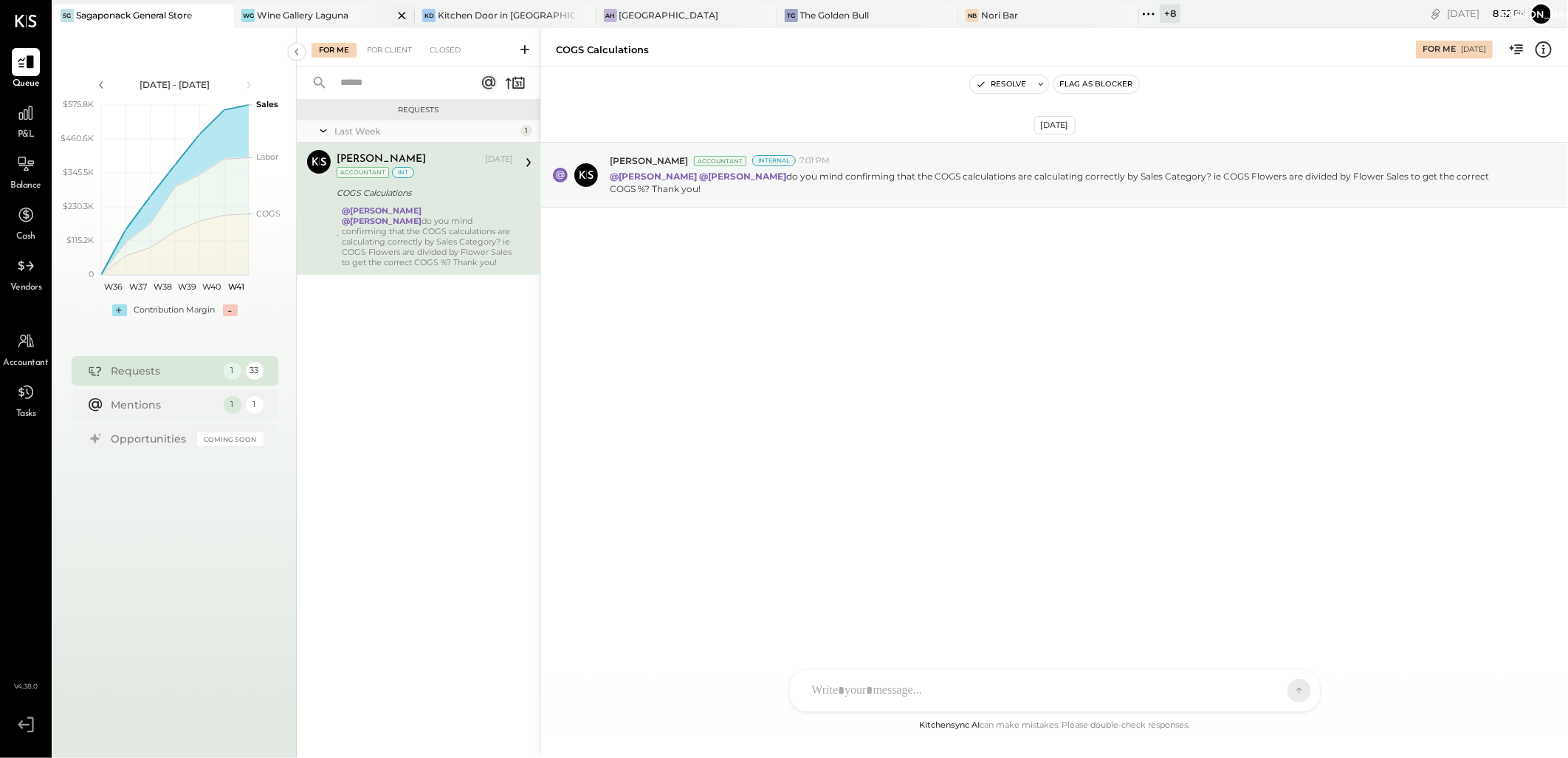
click at [305, 16] on div "Wine Gallery Laguna" at bounding box center [303, 15] width 92 height 12
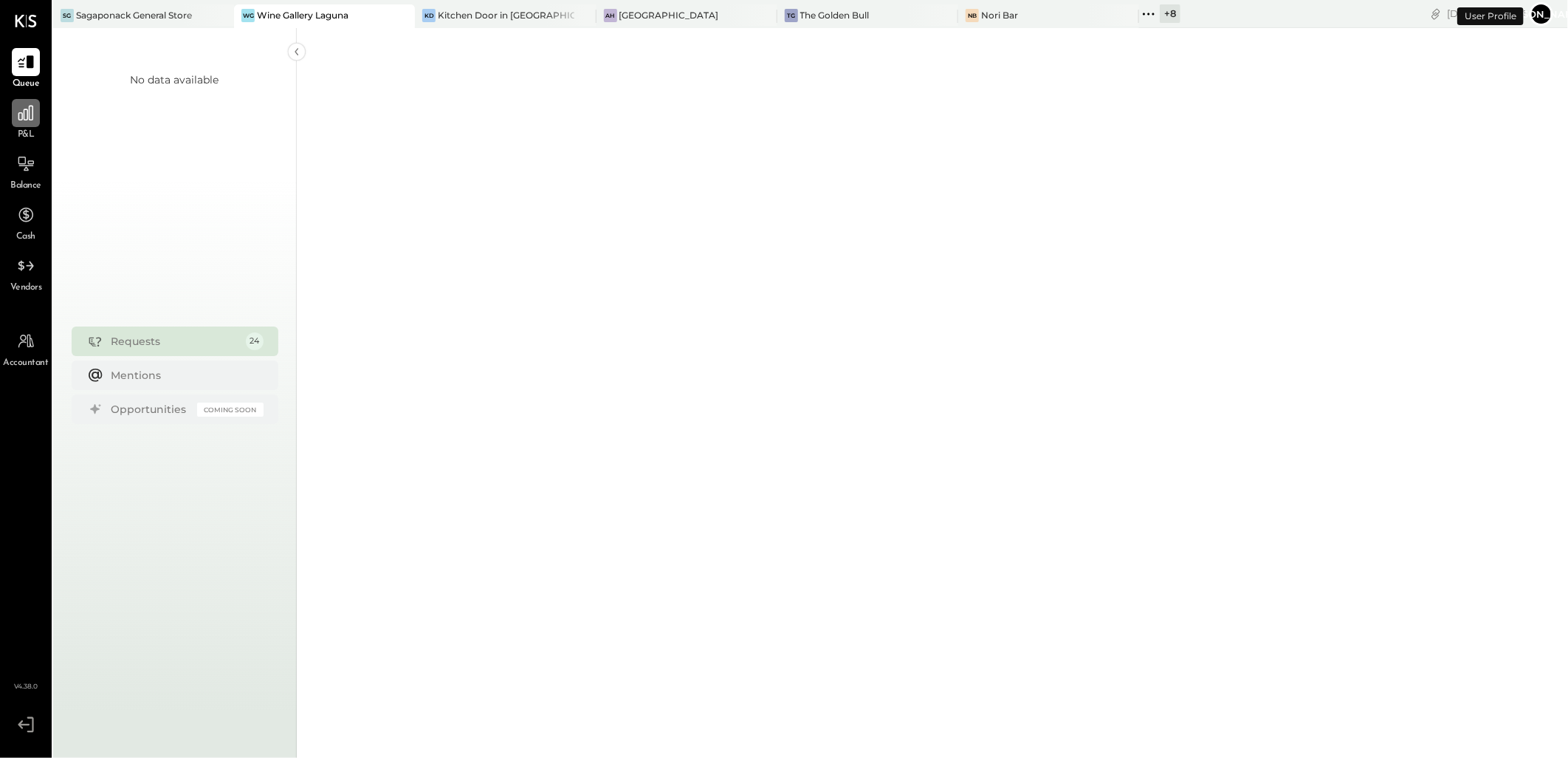
click at [26, 117] on icon at bounding box center [26, 113] width 19 height 19
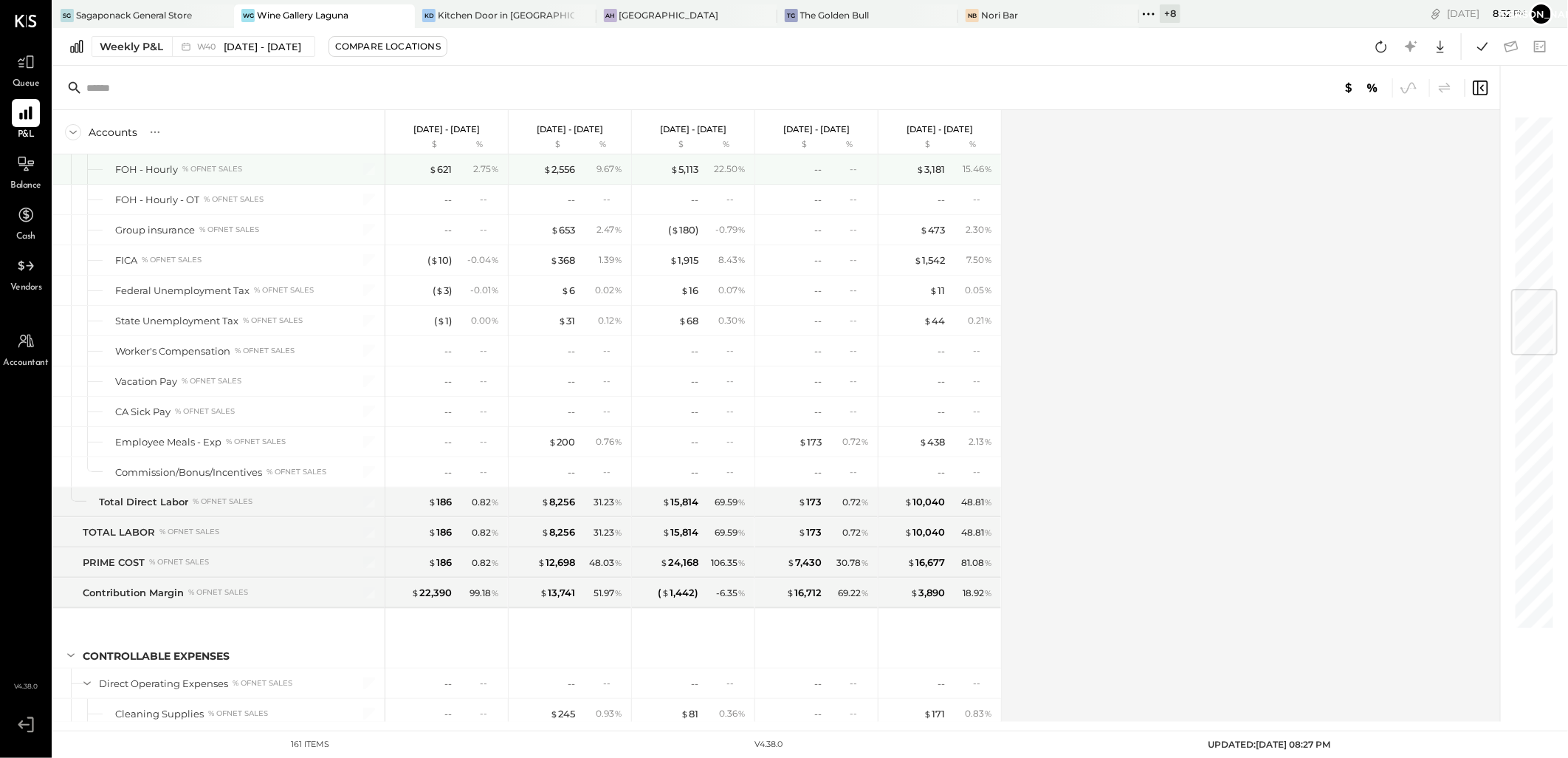
scroll to position [1477, 0]
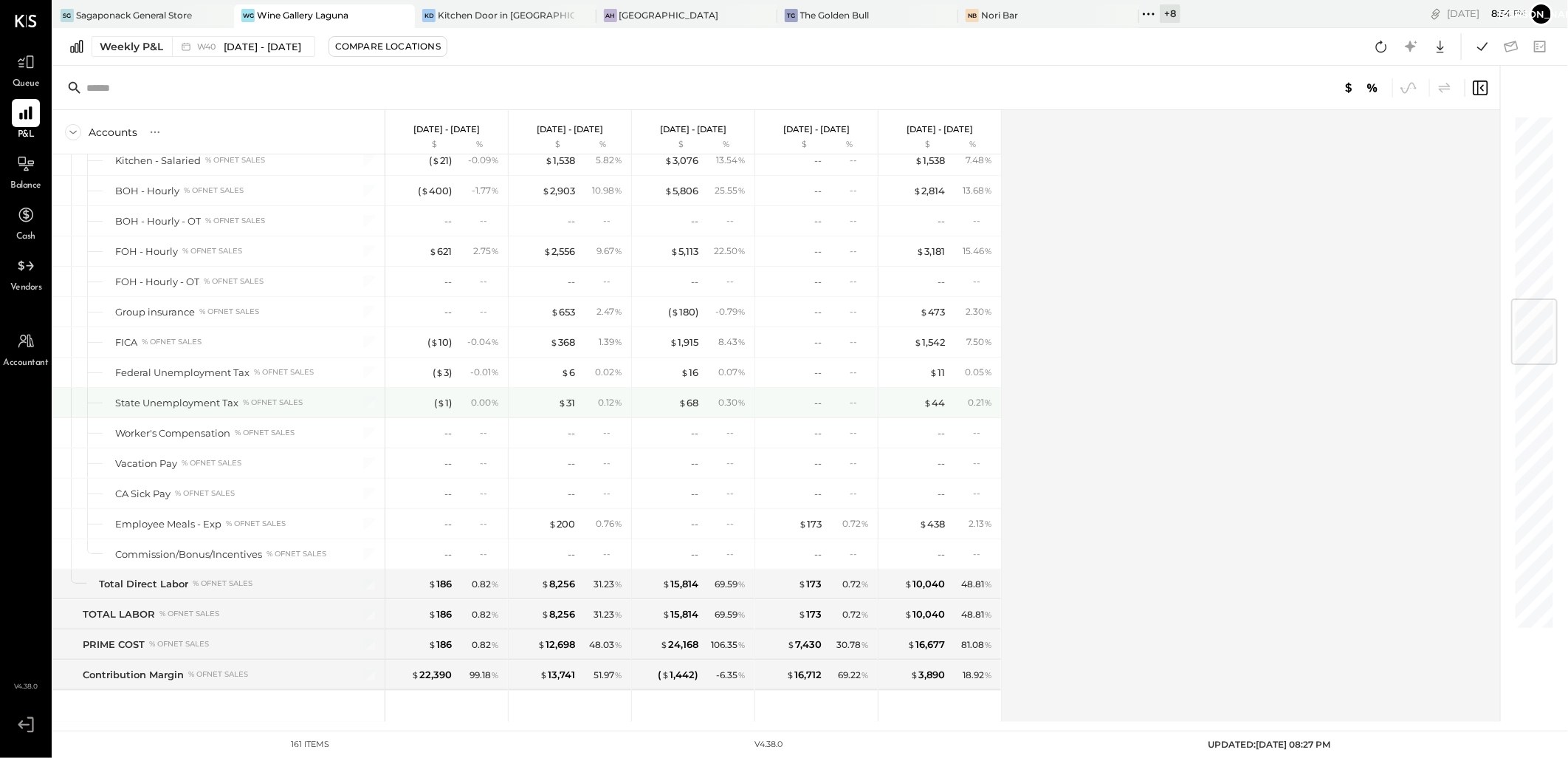
scroll to position [1559, 0]
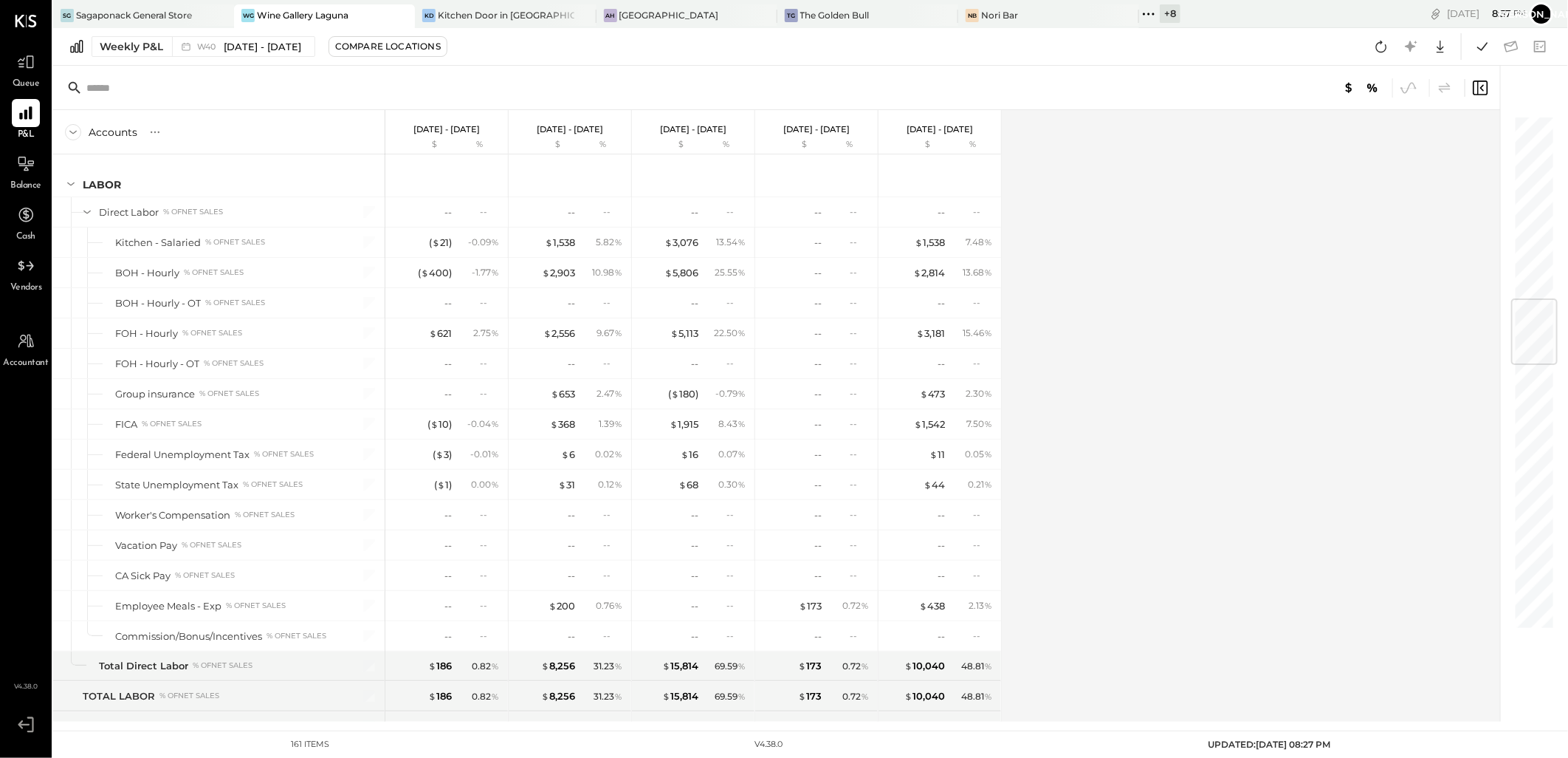
drag, startPoint x: 1385, startPoint y: 42, endPoint x: 1382, endPoint y: 52, distance: 10.4
click at [1385, 42] on icon at bounding box center [1381, 46] width 19 height 19
click at [117, 18] on div "Sagaponack General Store" at bounding box center [134, 15] width 116 height 12
